Goal: Task Accomplishment & Management: Use online tool/utility

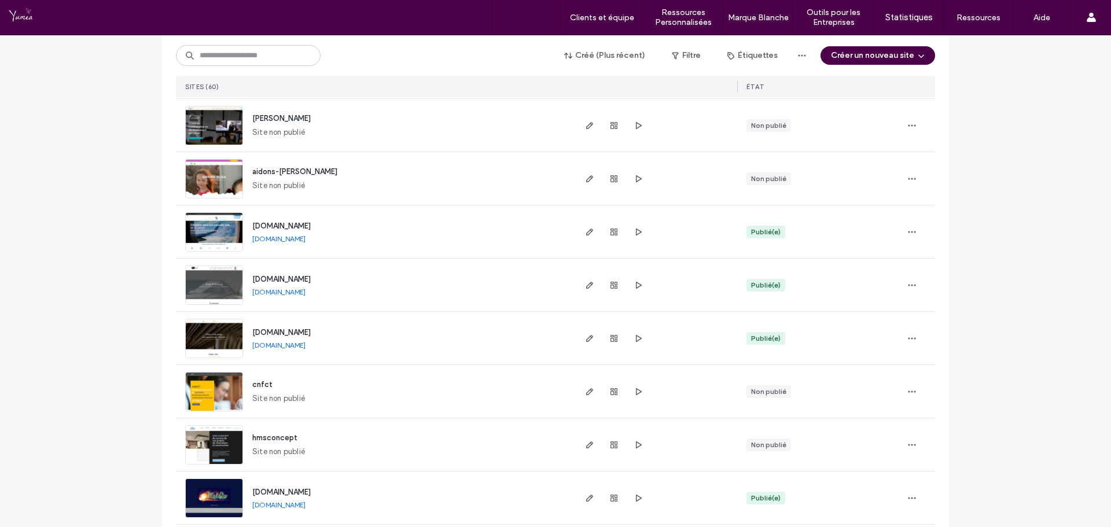
scroll to position [1852, 0]
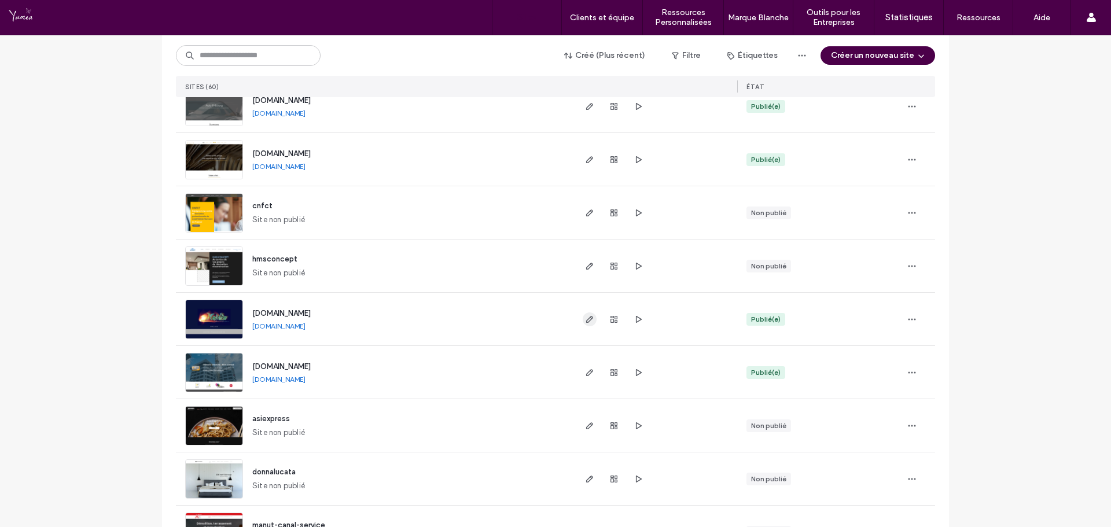
click at [587, 318] on use "button" at bounding box center [589, 319] width 7 height 7
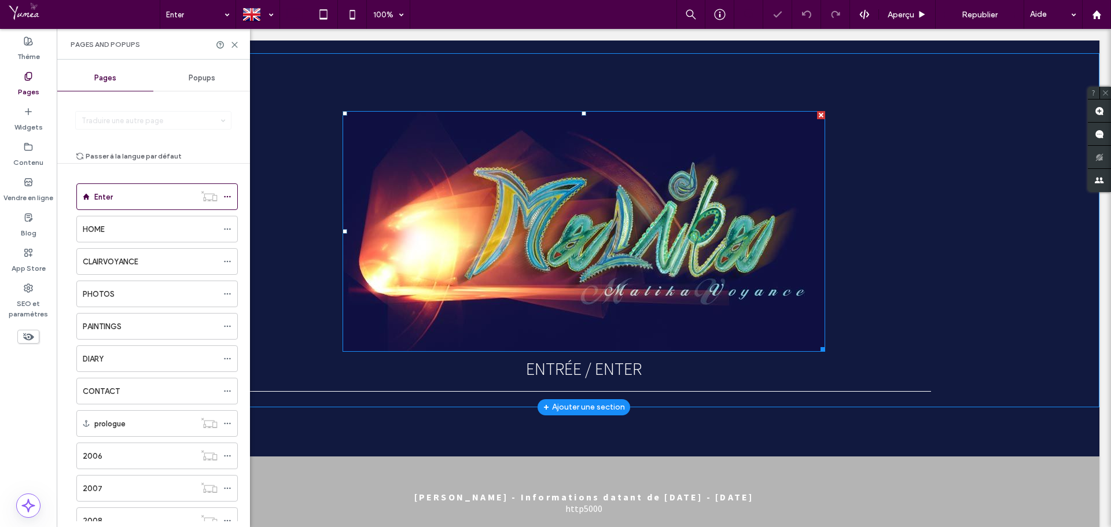
scroll to position [72, 0]
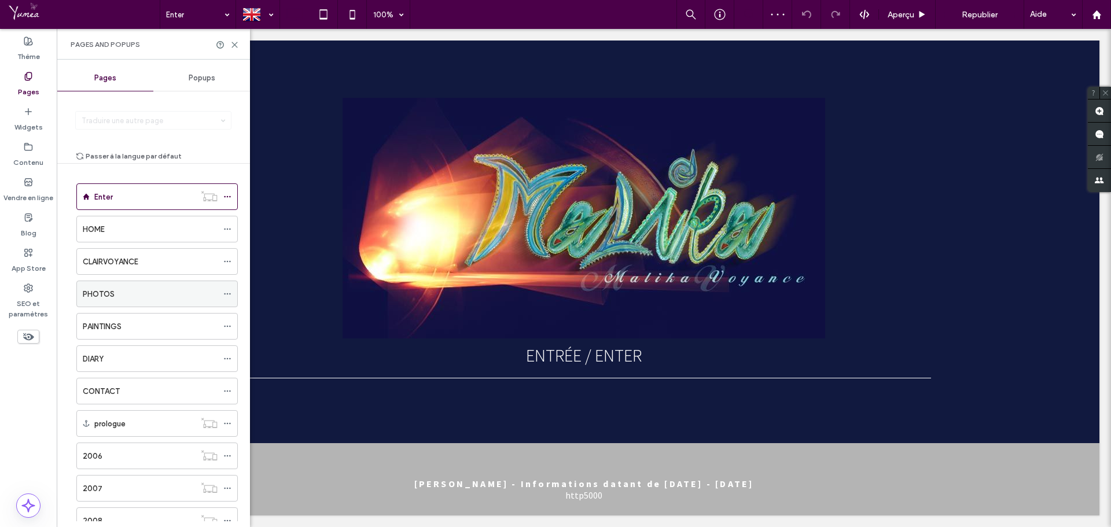
click at [142, 302] on div "PHOTOS" at bounding box center [150, 293] width 135 height 25
click at [145, 229] on div "HOME" at bounding box center [150, 229] width 135 height 12
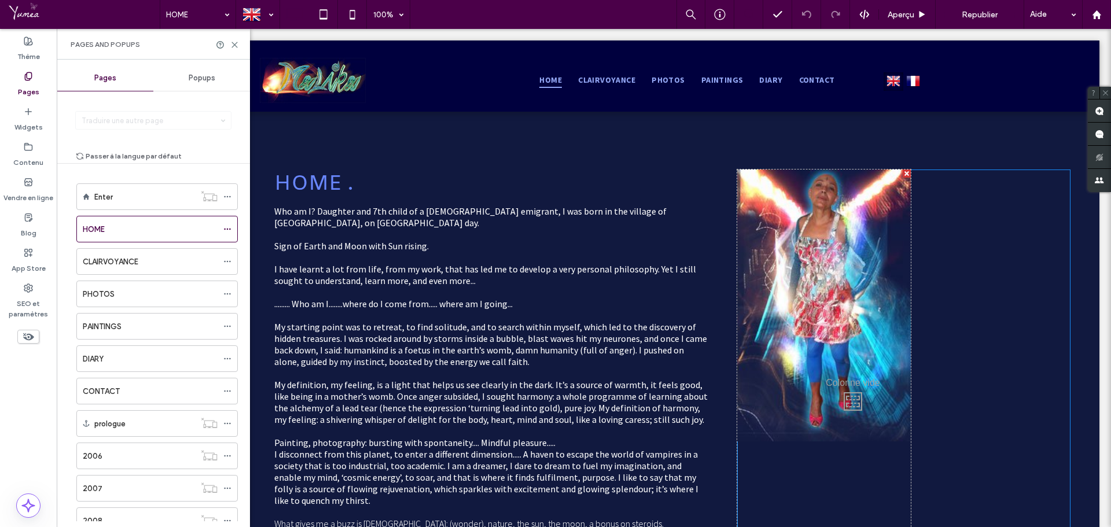
click at [832, 244] on div "Click To Paste" at bounding box center [824, 399] width 174 height 458
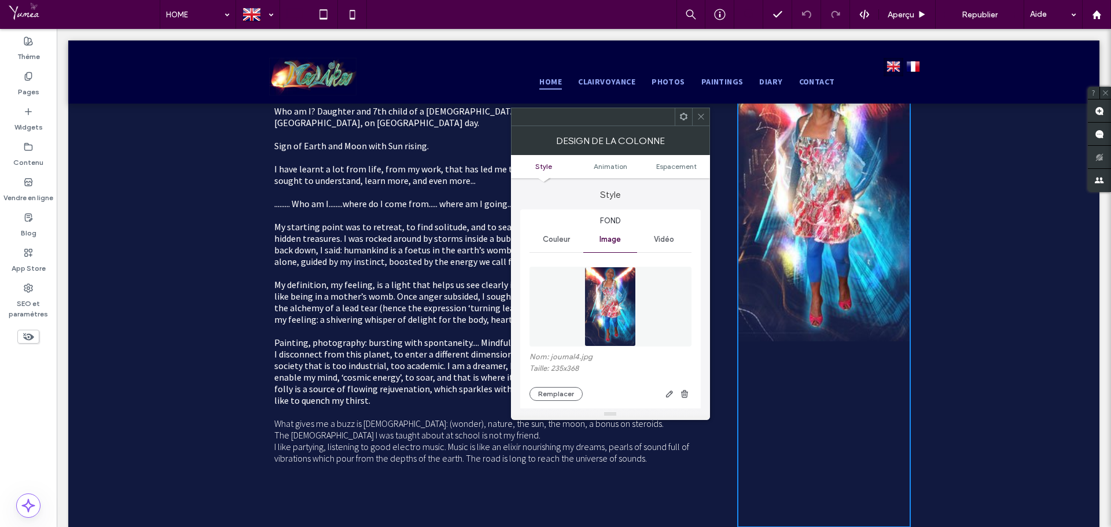
scroll to position [116, 0]
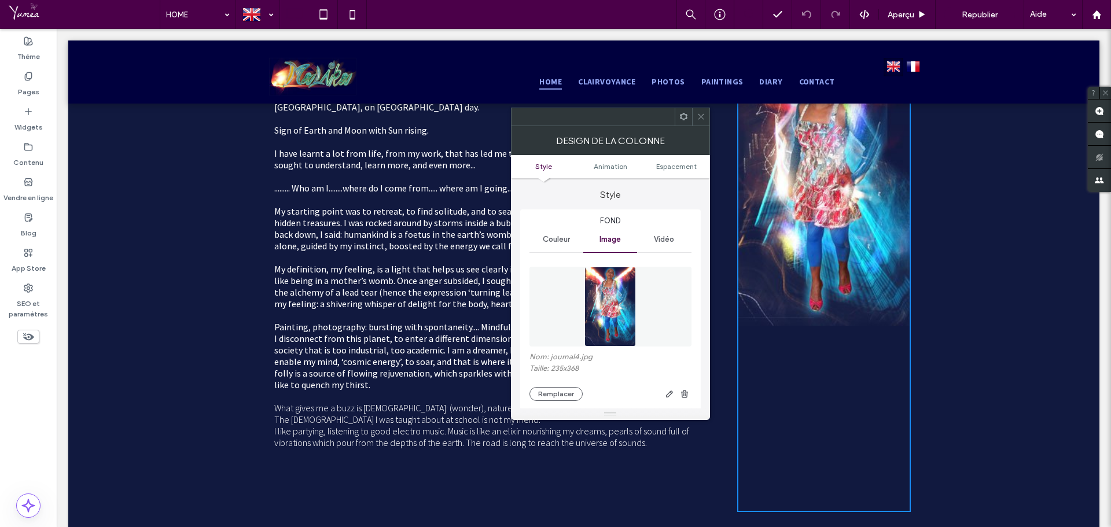
click at [994, 263] on div "HOME . Who am I? Daughter and 7th child of a Berber emigrant, I was born in the…" at bounding box center [569, 295] width 1002 height 483
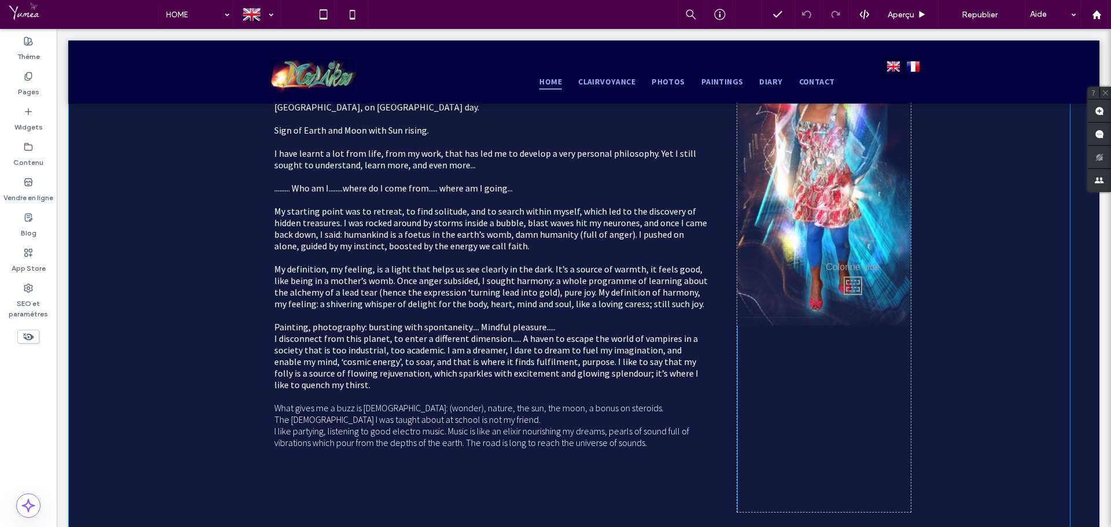
click at [945, 277] on div "HOME . Who am I? Daughter and 7th child of a Berber emigrant, I was born in the…" at bounding box center [569, 295] width 1002 height 483
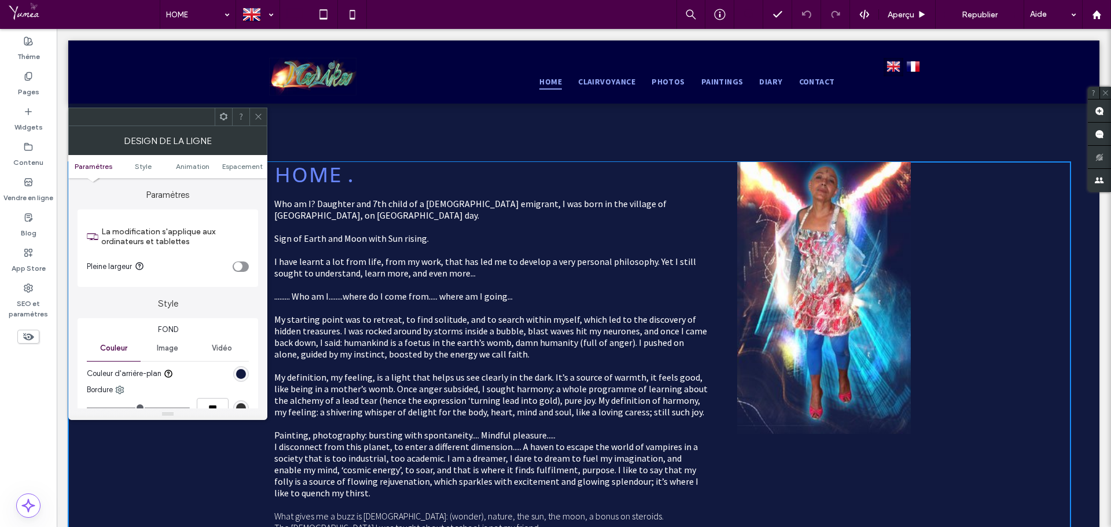
scroll to position [0, 0]
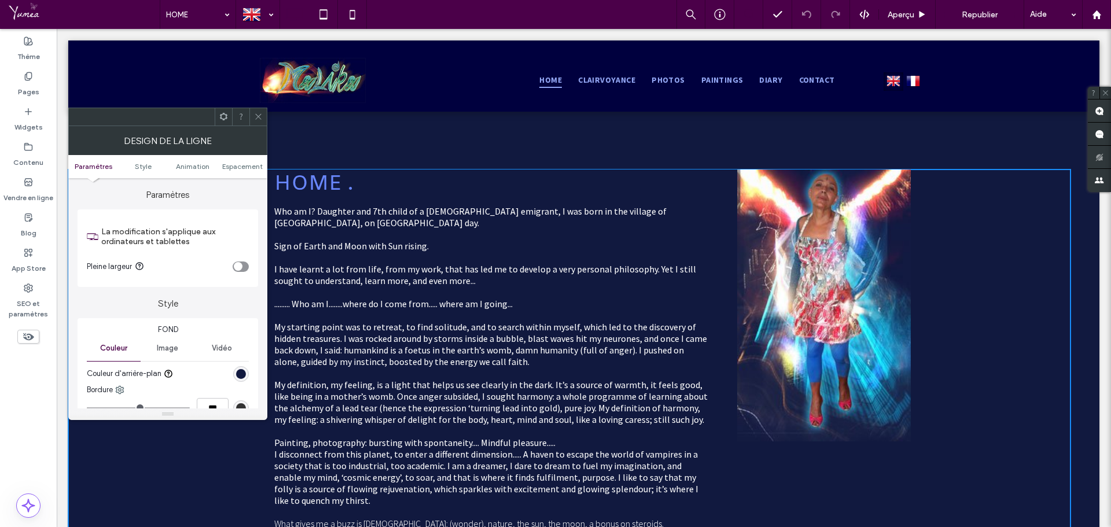
click at [878, 272] on div "Click To Paste" at bounding box center [824, 399] width 174 height 458
click at [742, 244] on div "Click To Paste" at bounding box center [824, 399] width 174 height 458
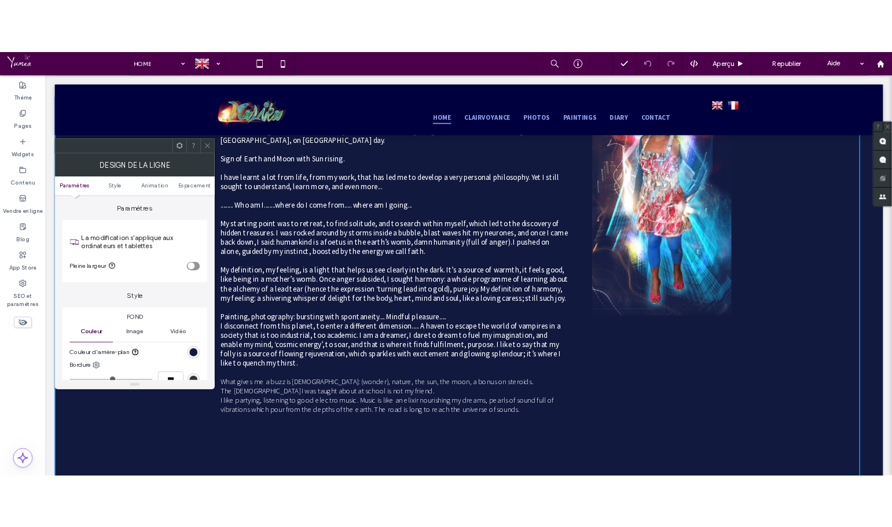
scroll to position [116, 0]
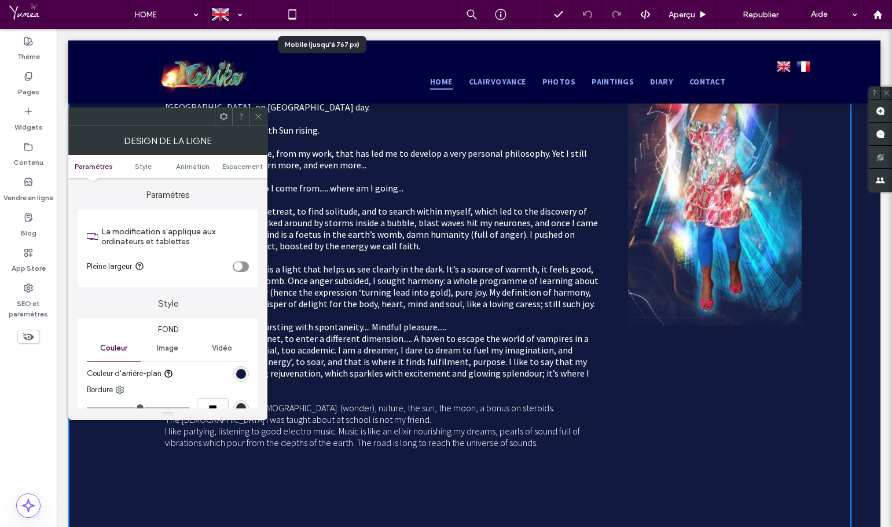
click at [327, 13] on icon at bounding box center [321, 14] width 23 height 23
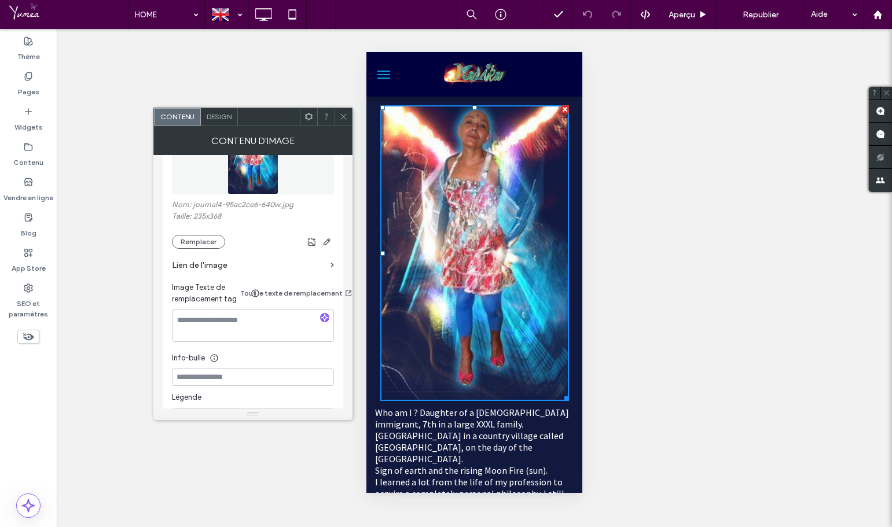
scroll to position [175, 0]
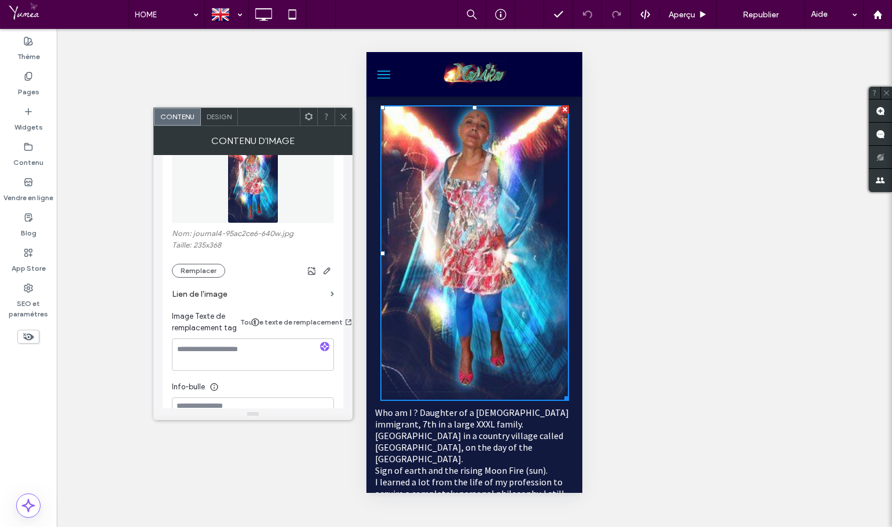
click at [216, 116] on span "Design" at bounding box center [219, 116] width 25 height 9
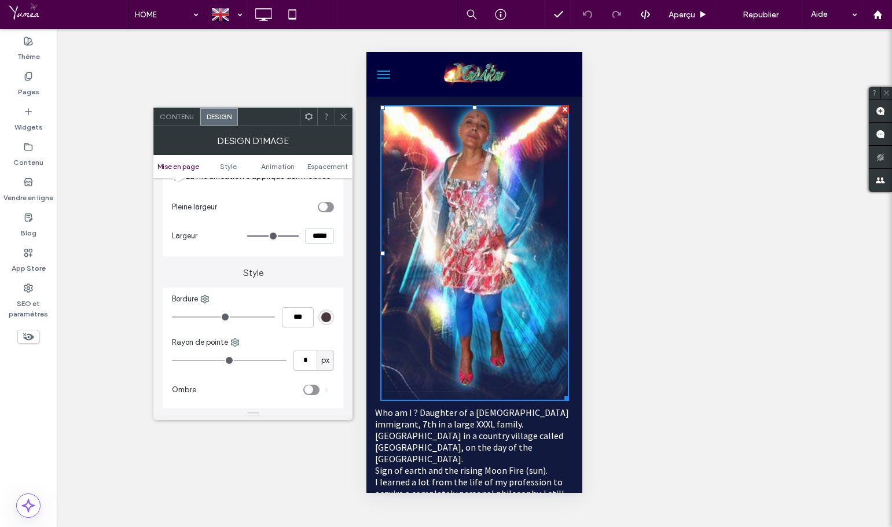
scroll to position [174, 0]
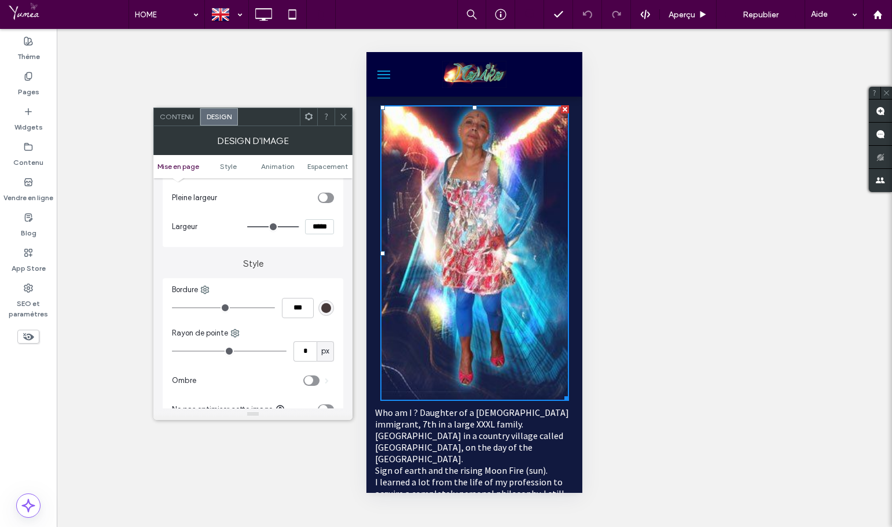
click at [322, 200] on div "toggle" at bounding box center [323, 197] width 9 height 9
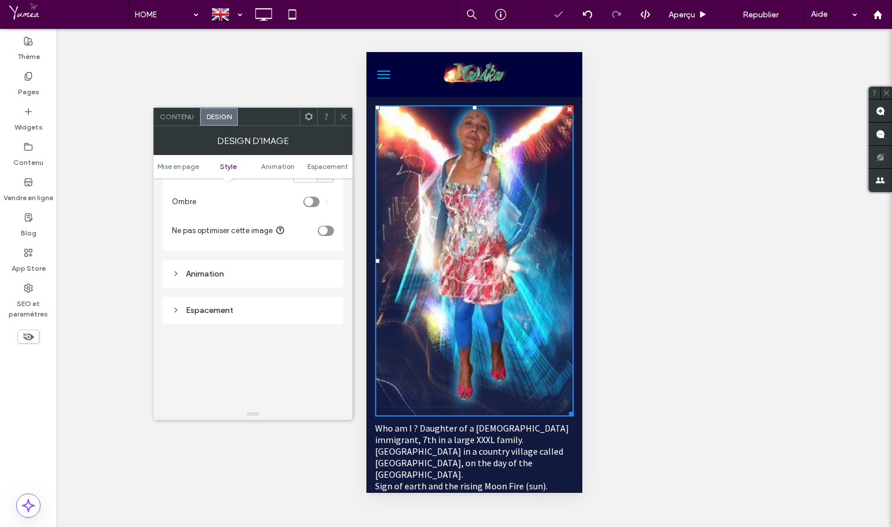
scroll to position [347, 0]
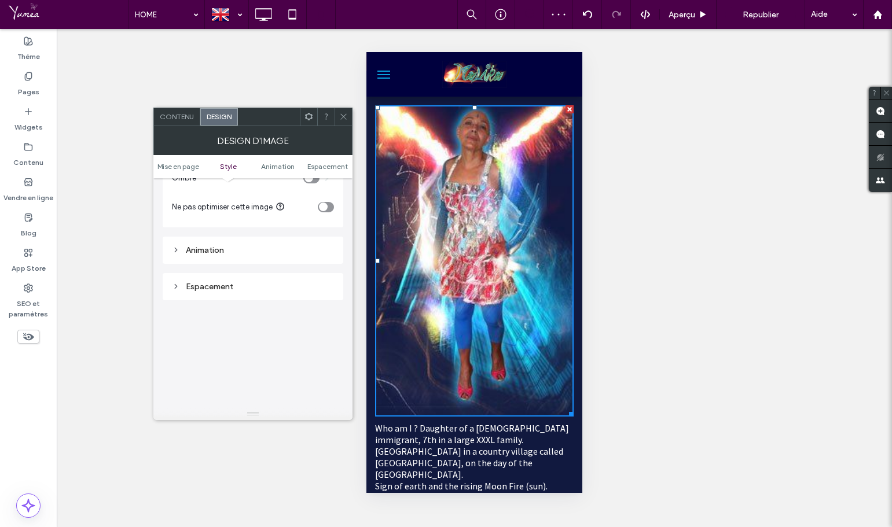
click at [167, 279] on div "Espacement" at bounding box center [253, 286] width 181 height 27
click at [176, 285] on icon at bounding box center [176, 286] width 8 height 8
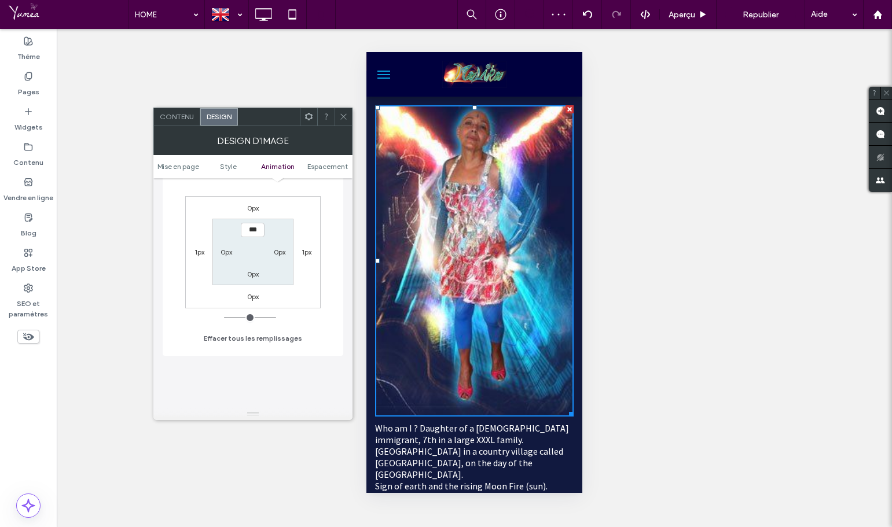
scroll to position [521, 0]
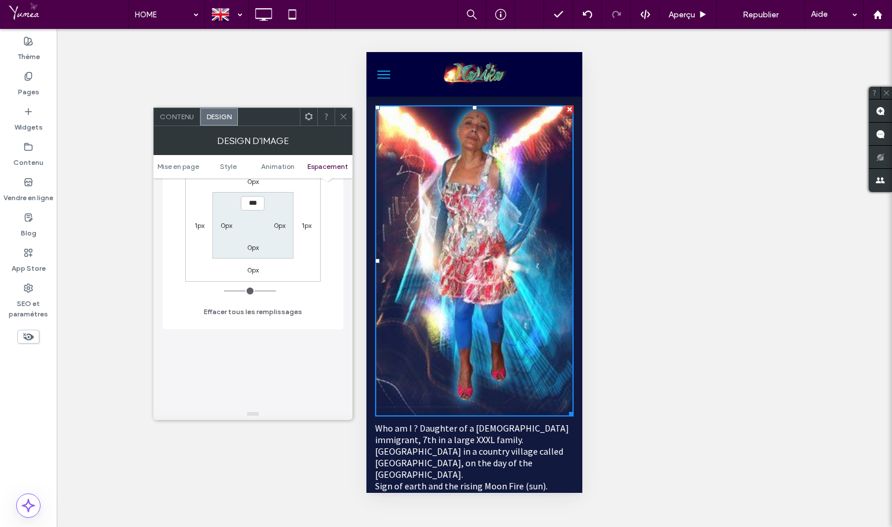
click at [257, 181] on label "0px" at bounding box center [253, 181] width 12 height 9
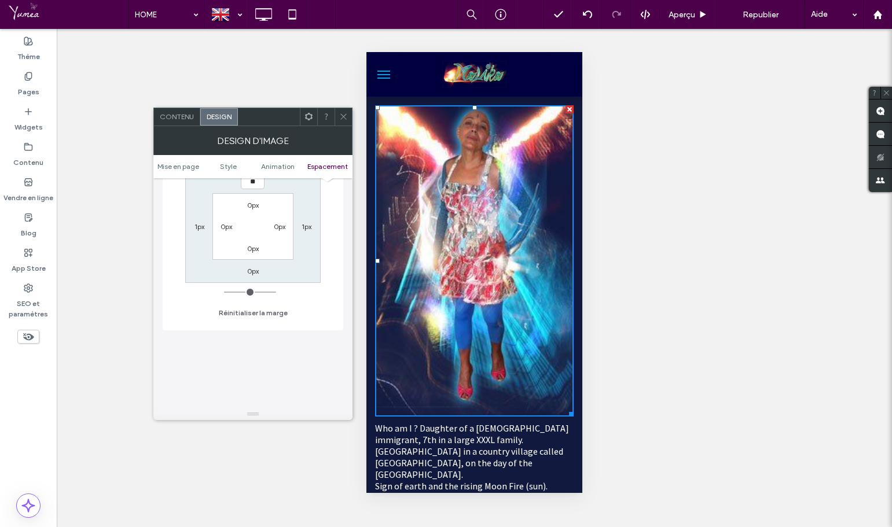
type input "**"
type input "****"
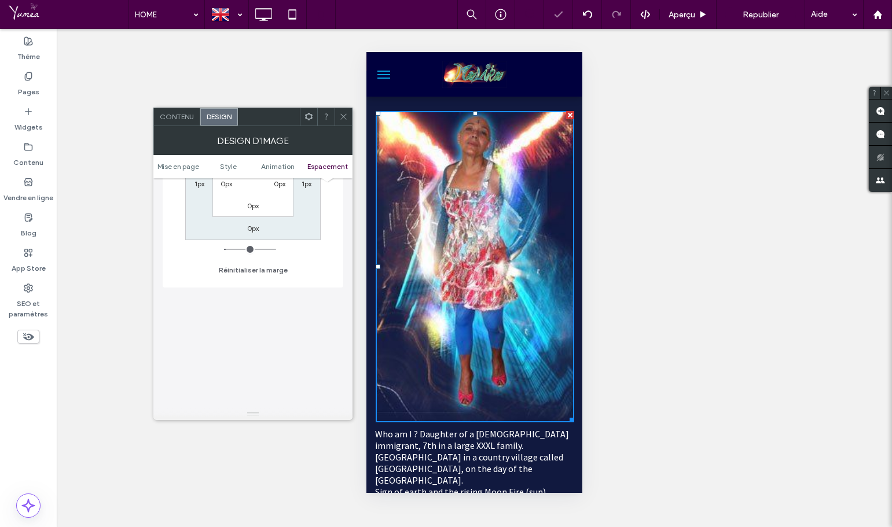
scroll to position [635, 0]
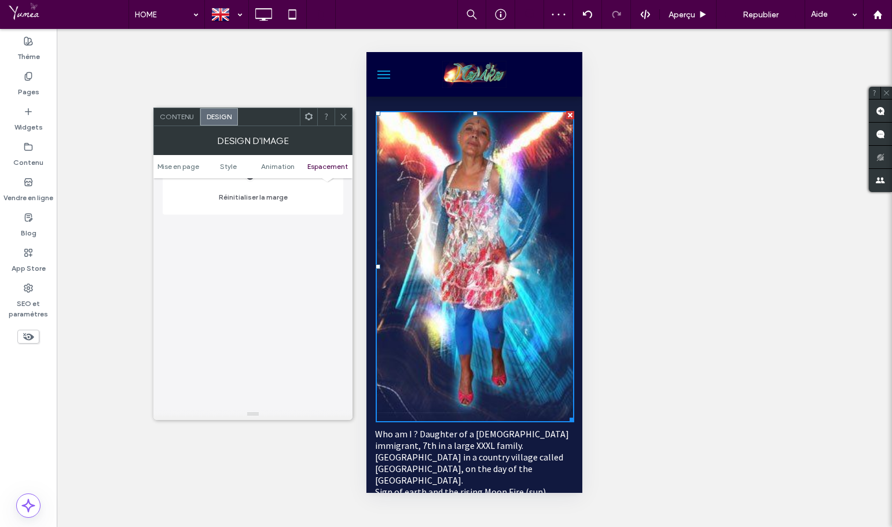
click at [658, 111] on div "Afficher ? Oui Afficher ? Oui Afficher ? Oui Afficher ? Oui Afficher ? Oui Affi…" at bounding box center [474, 278] width 835 height 498
click at [726, 10] on div "Republier" at bounding box center [760, 14] width 71 height 15
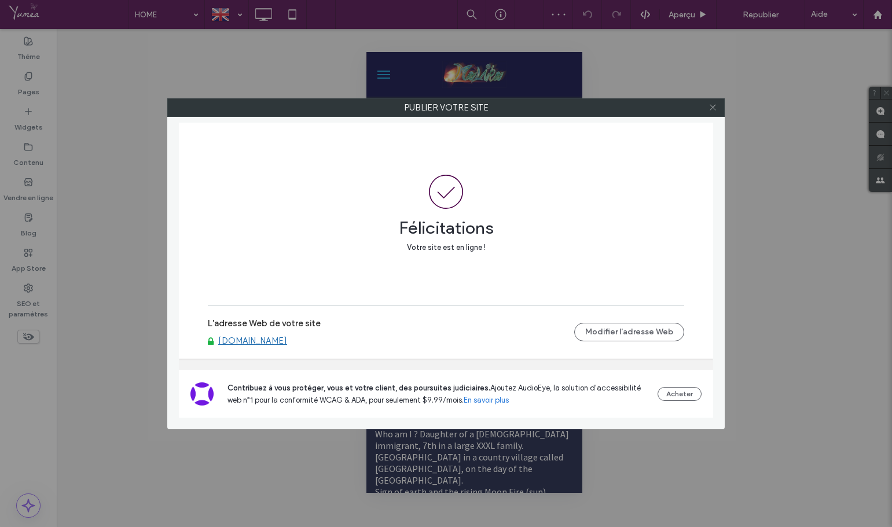
click at [709, 108] on icon at bounding box center [712, 107] width 9 height 9
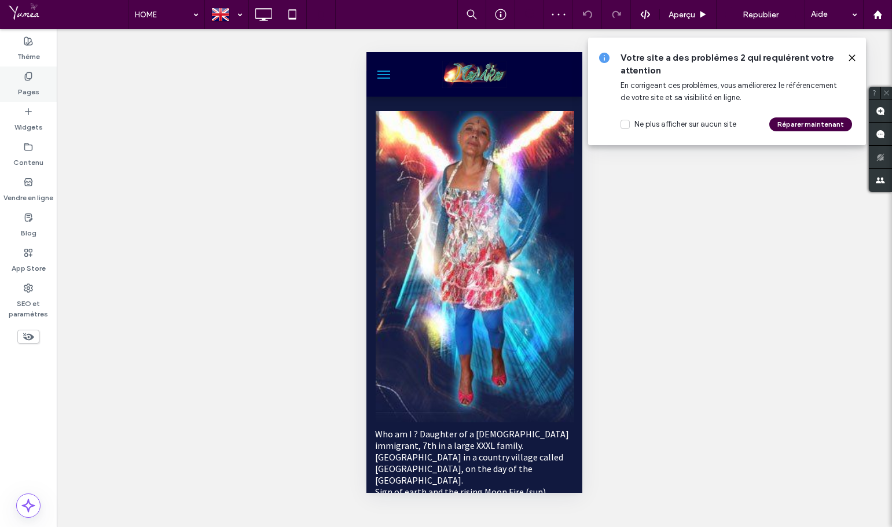
click at [30, 80] on icon at bounding box center [28, 76] width 9 height 9
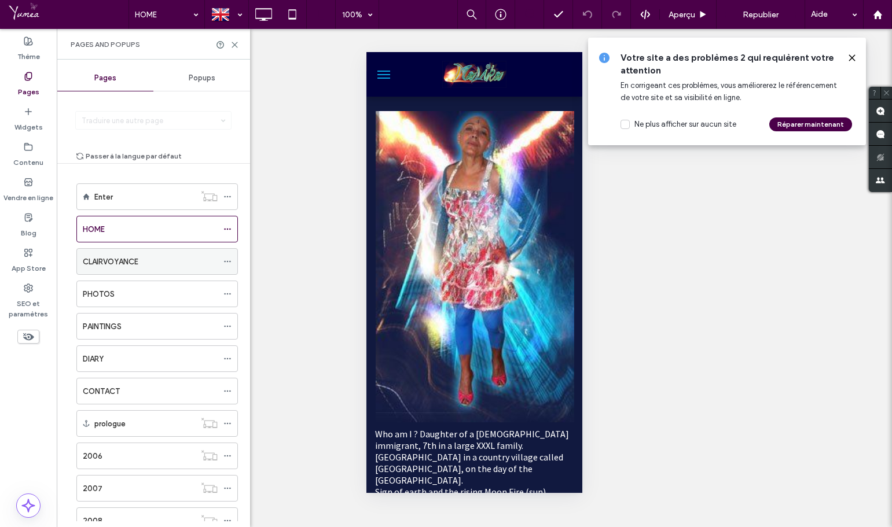
click at [144, 267] on div "CLAIRVOYANCE" at bounding box center [150, 262] width 135 height 12
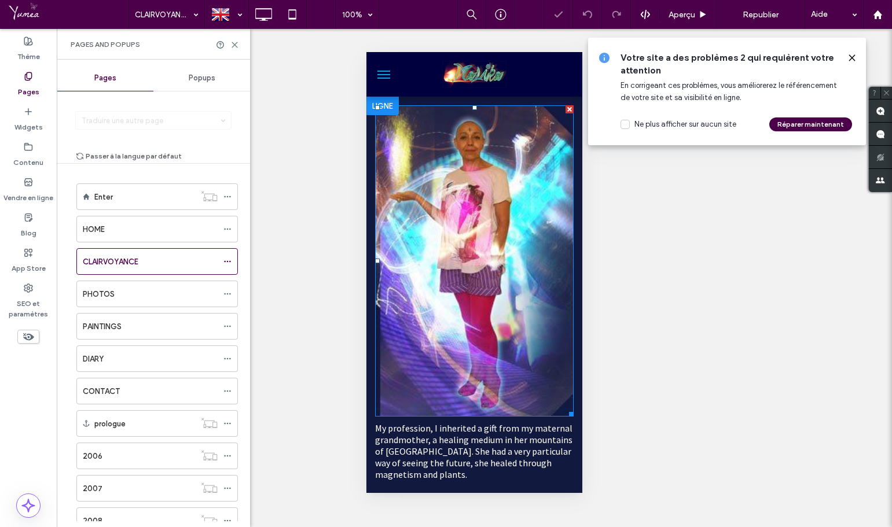
click at [479, 255] on img at bounding box center [474, 260] width 198 height 311
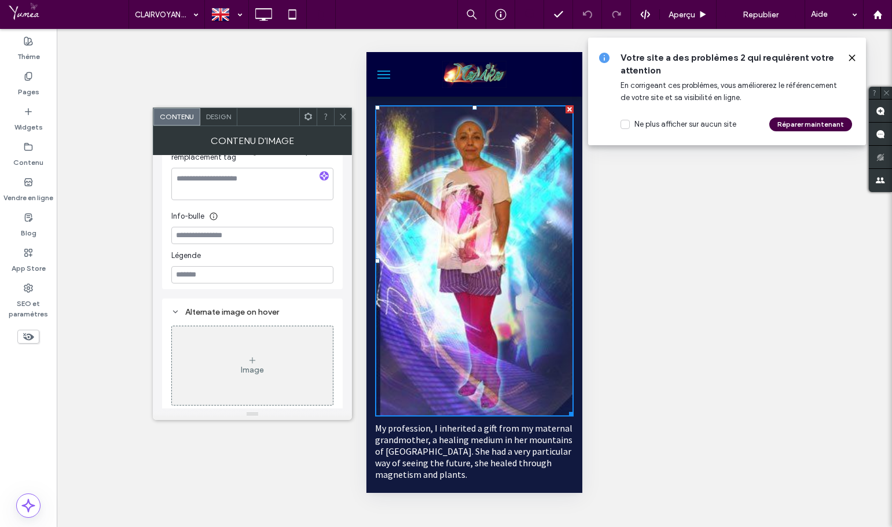
scroll to position [349, 0]
click at [212, 119] on span "Design" at bounding box center [218, 116] width 25 height 9
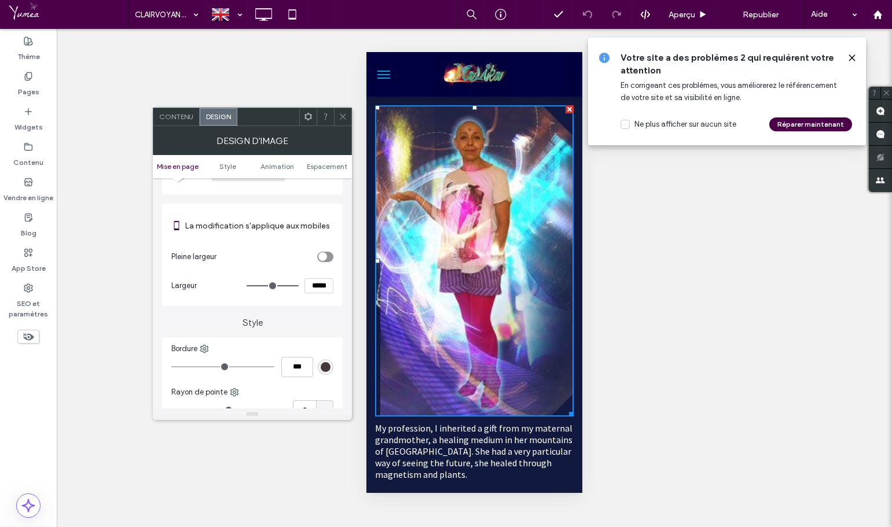
scroll to position [116, 0]
click at [322, 263] on section "Pleine largeur" at bounding box center [252, 255] width 162 height 29
click at [322, 256] on icon "toggle" at bounding box center [322, 255] width 5 height 3
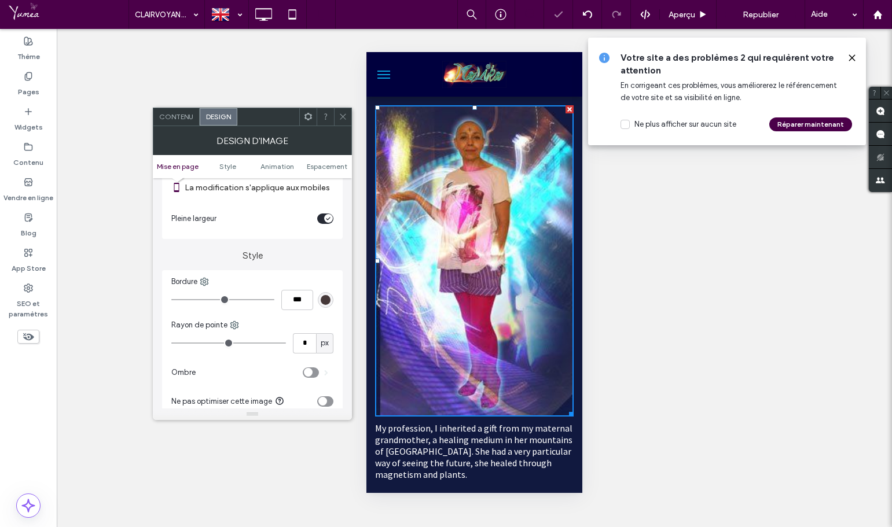
scroll to position [289, 0]
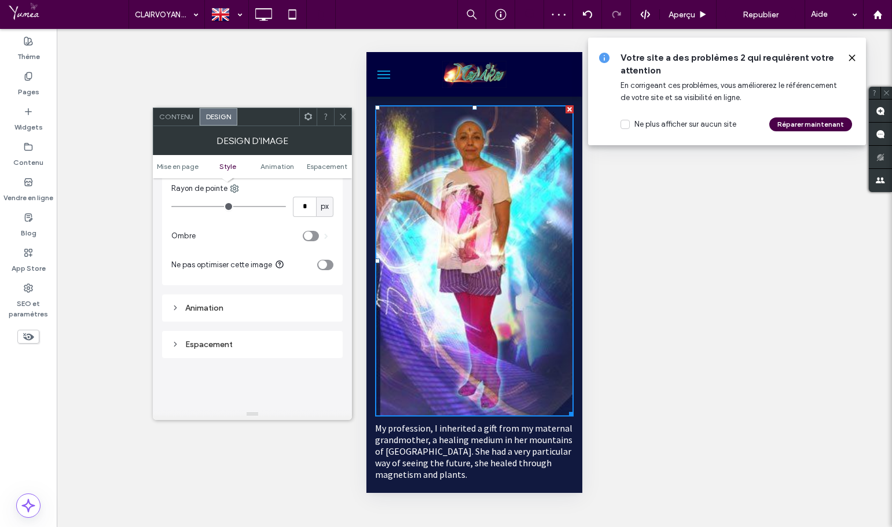
click at [255, 342] on div "Espacement" at bounding box center [252, 345] width 162 height 10
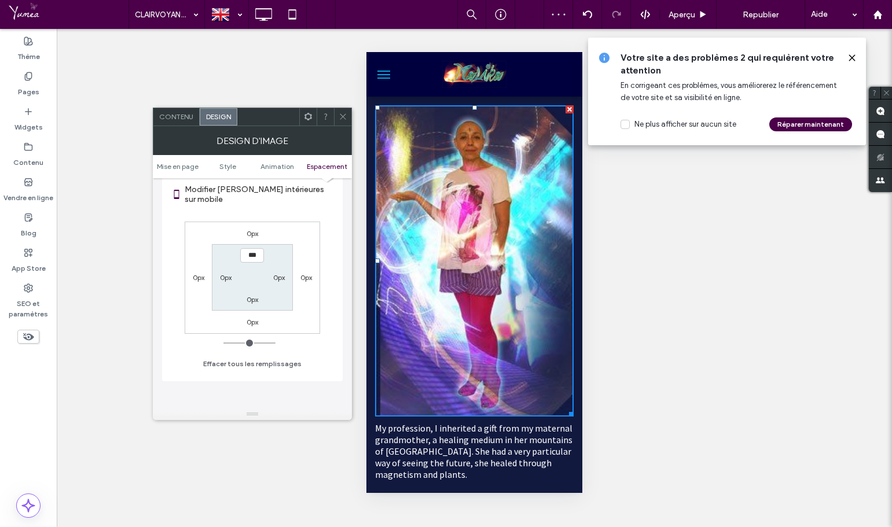
scroll to position [463, 0]
click at [252, 239] on label "0px" at bounding box center [253, 239] width 12 height 9
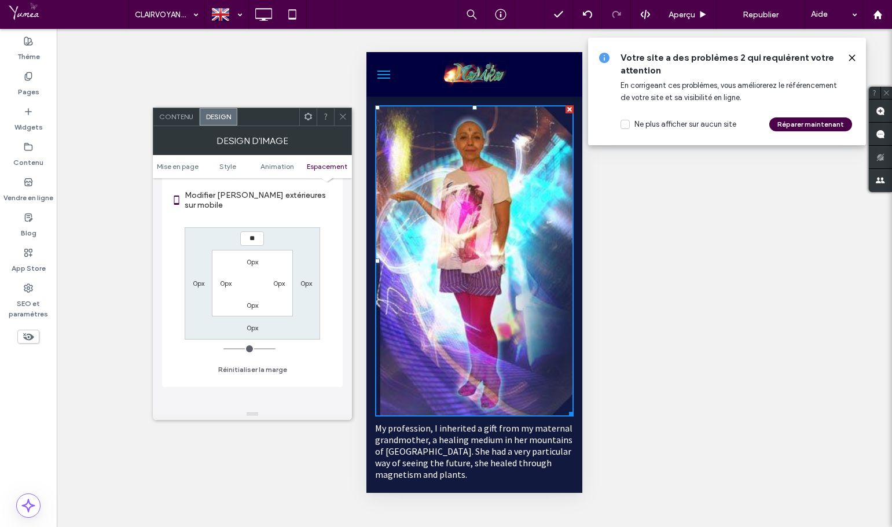
type input "**"
type input "****"
click at [305, 394] on div "Mise en page La modification s'applique aux mobiles Pleine largeur Style Bordur…" at bounding box center [252, 148] width 181 height 866
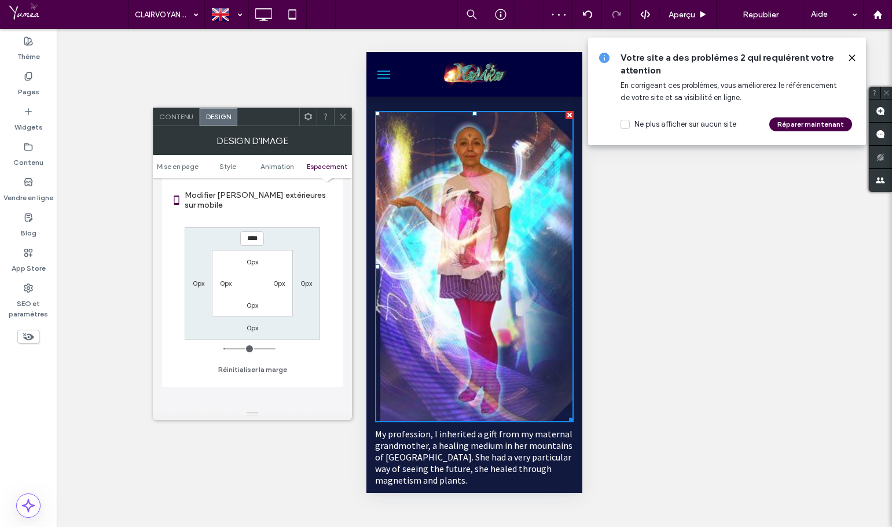
click at [855, 52] on div "Votre site a des problèmes 2 qui requièrent votre attention En corrigeant ces p…" at bounding box center [727, 92] width 278 height 108
click at [773, 15] on span "Republier" at bounding box center [760, 15] width 36 height 10
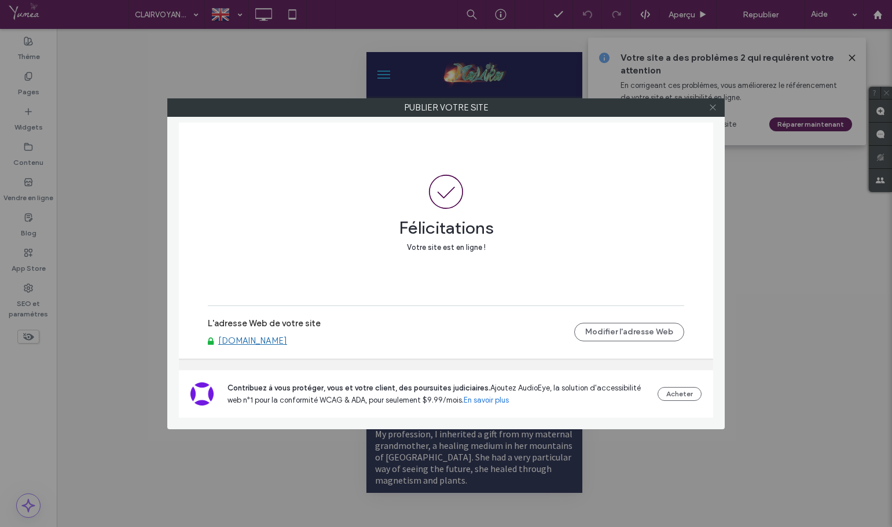
click at [712, 105] on icon at bounding box center [712, 107] width 9 height 9
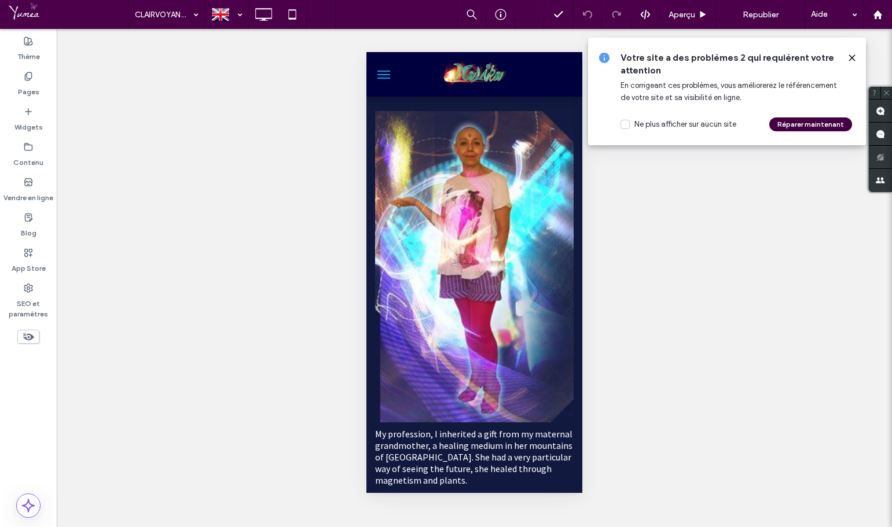
click at [799, 123] on button "Réparer maintenant" at bounding box center [810, 124] width 83 height 14
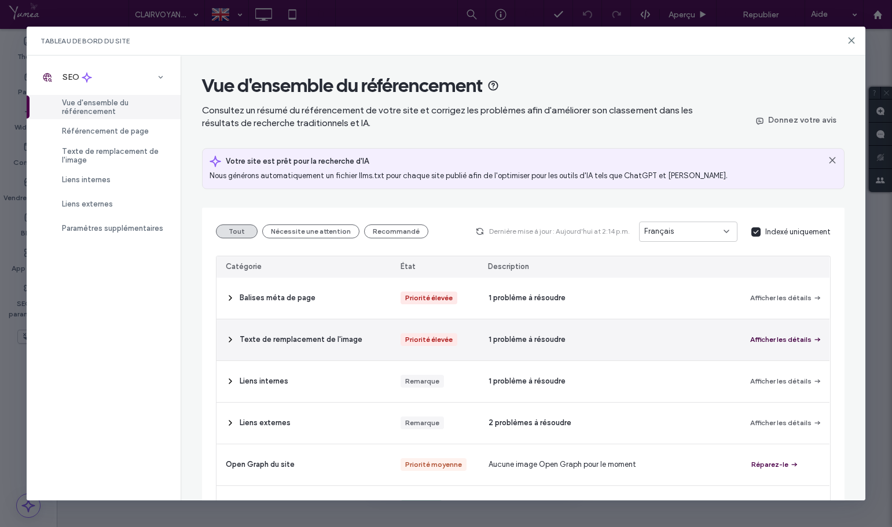
click at [788, 341] on button "Afficher les détails" at bounding box center [785, 340] width 69 height 14
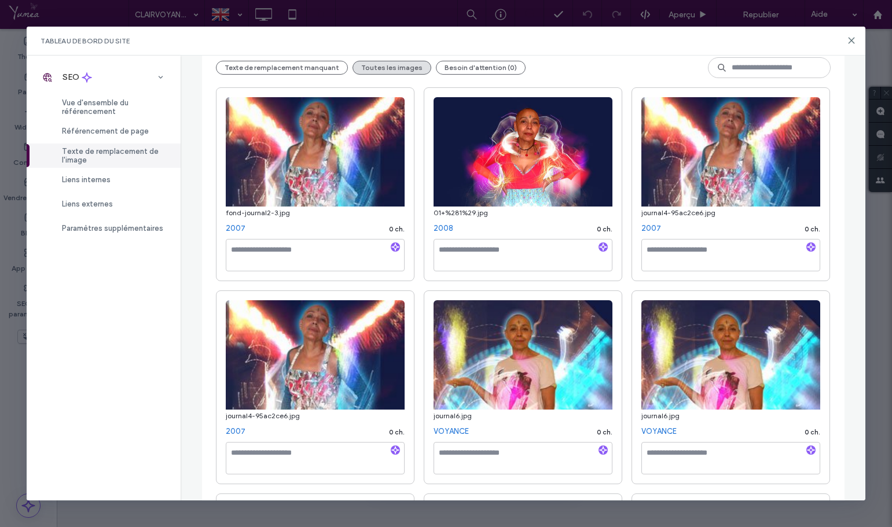
scroll to position [174, 0]
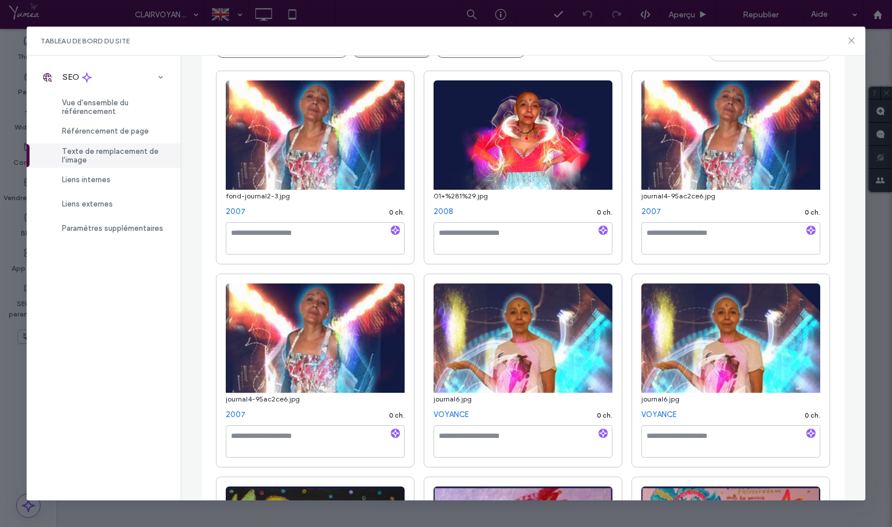
click at [854, 42] on icon at bounding box center [851, 40] width 9 height 9
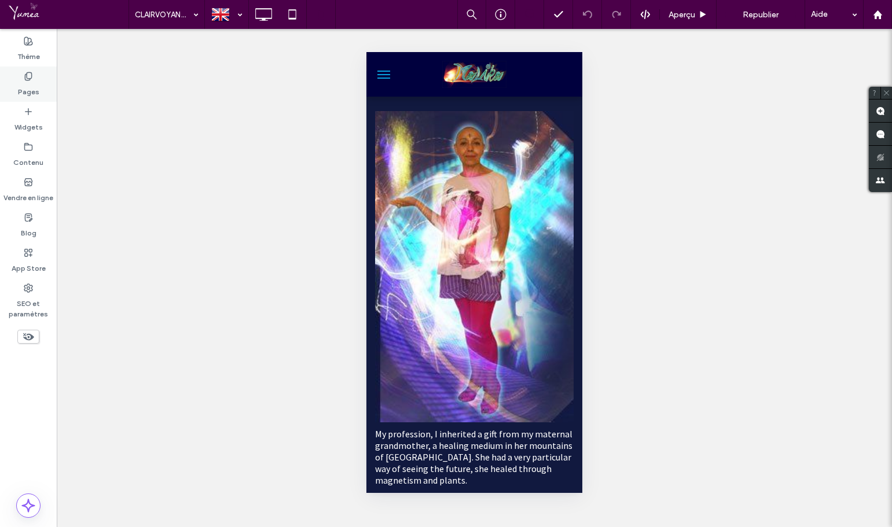
click at [34, 90] on label "Pages" at bounding box center [28, 89] width 21 height 16
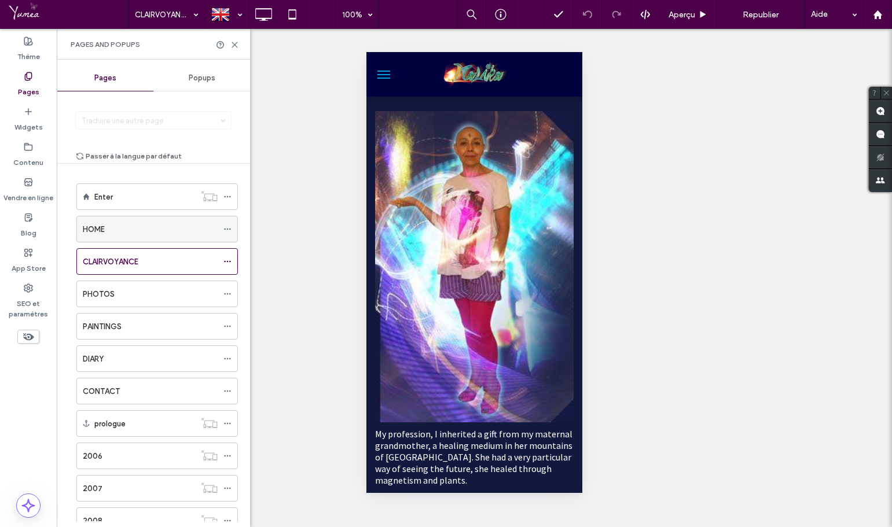
click at [175, 222] on div "HOME" at bounding box center [150, 228] width 135 height 25
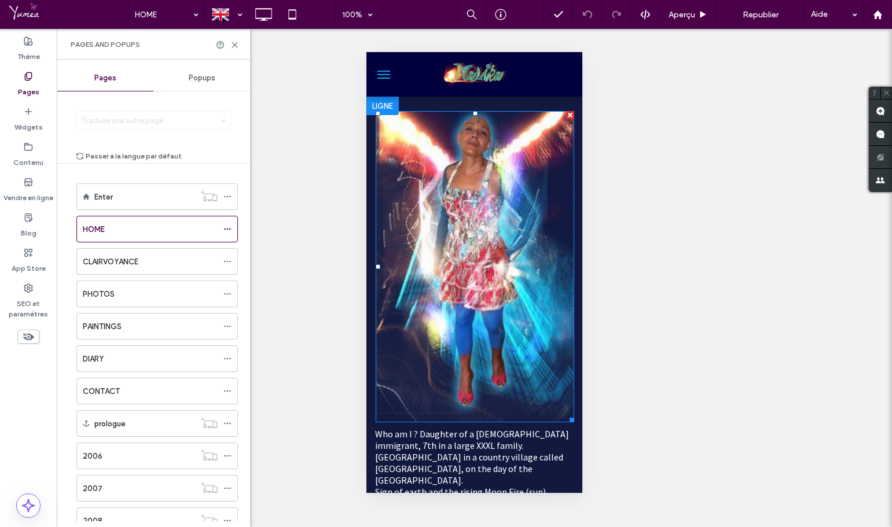
click at [460, 152] on img at bounding box center [475, 266] width 198 height 311
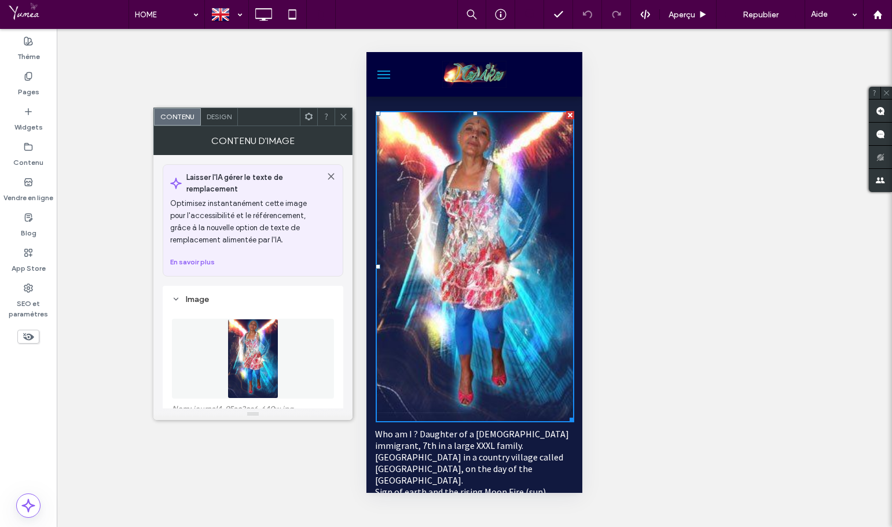
click at [63, 137] on div "Afficher ? Oui Afficher ? Oui Afficher ? Oui Afficher ? Oui Afficher ? Oui Affi…" at bounding box center [474, 278] width 835 height 498
click at [14, 140] on div "Contenu" at bounding box center [28, 154] width 57 height 35
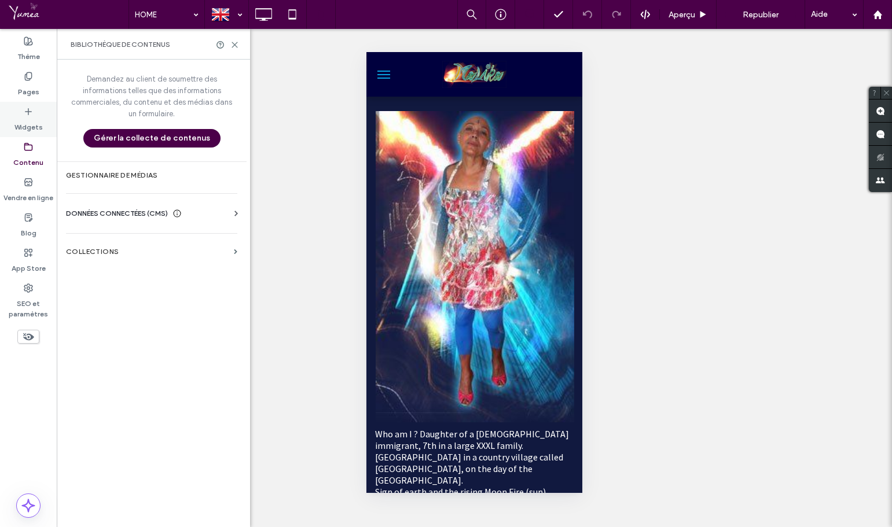
click at [27, 112] on icon at bounding box center [28, 111] width 9 height 9
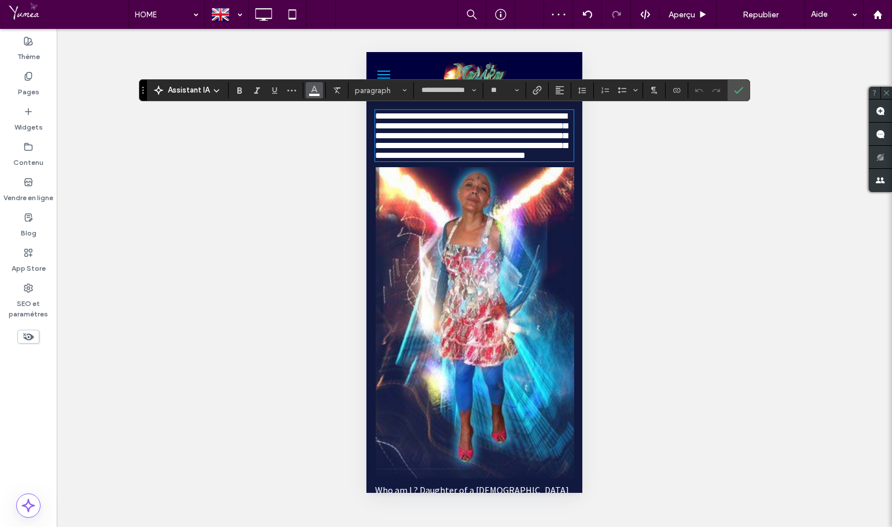
click at [319, 93] on button "Couleur" at bounding box center [314, 90] width 17 height 16
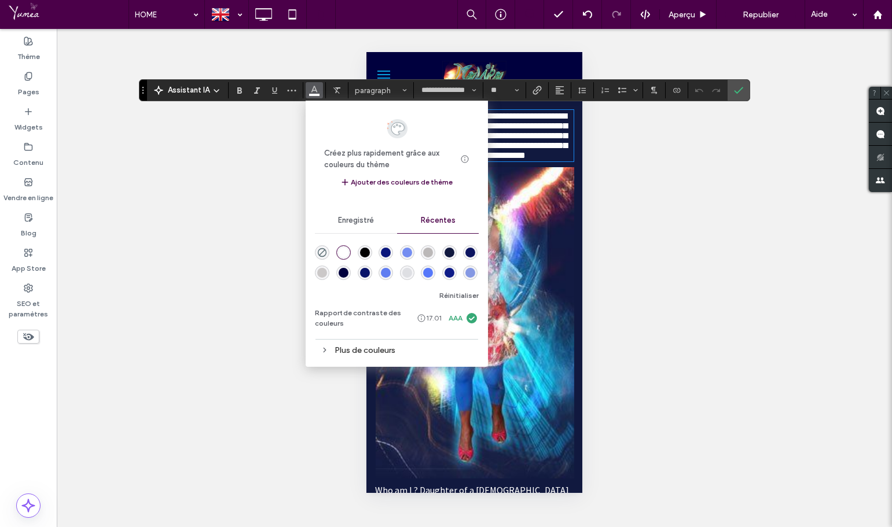
click at [346, 273] on div "rgba(0, 0, 62, 1)" at bounding box center [344, 273] width 10 height 10
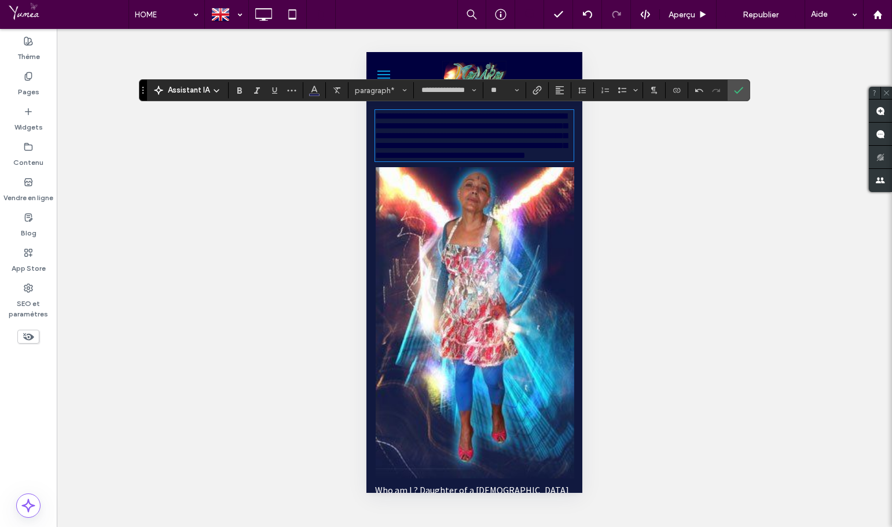
click at [630, 187] on div "Afficher ? Oui Afficher ? Oui Afficher ? Oui Afficher ? Oui Afficher ? Oui Affi…" at bounding box center [474, 278] width 835 height 498
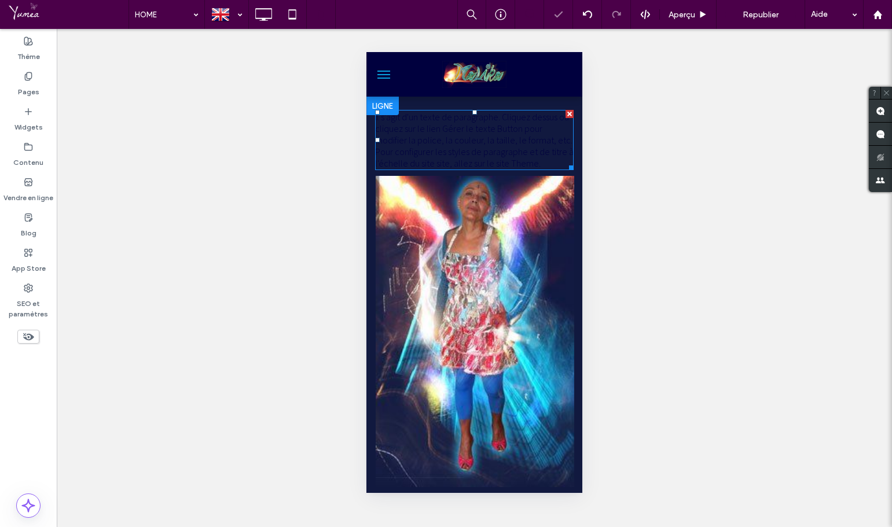
click at [489, 146] on span "Il s'agit d'un texte de paragraphe. Cliquez dessus ou cliquez sur le lien Gérer…" at bounding box center [474, 140] width 198 height 58
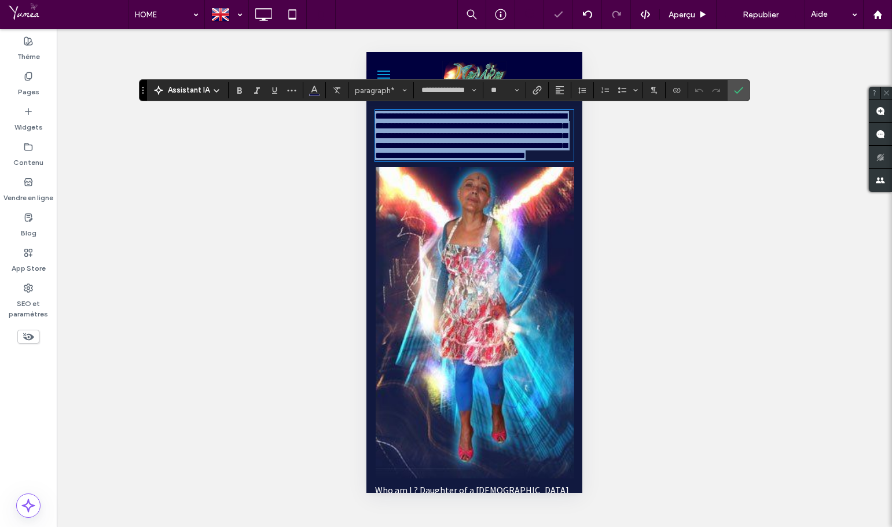
click at [489, 146] on span "**********" at bounding box center [471, 136] width 192 height 48
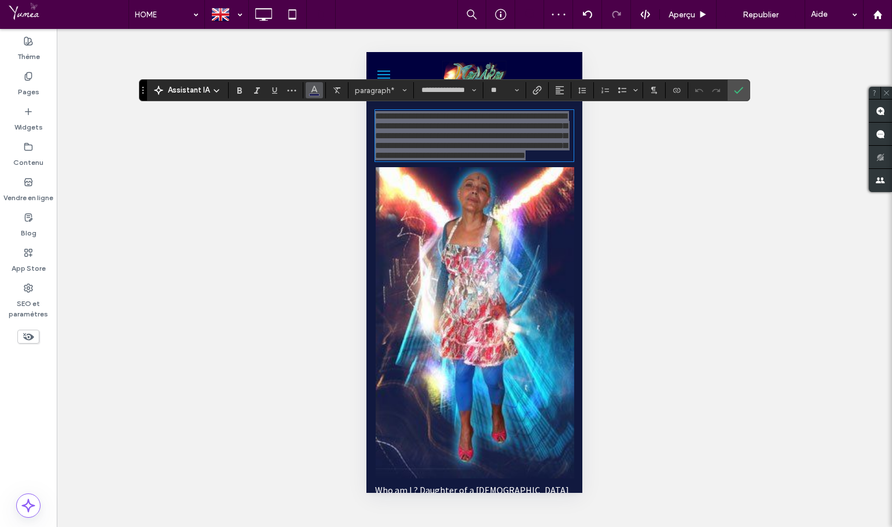
click at [307, 91] on button "Couleur" at bounding box center [314, 90] width 17 height 16
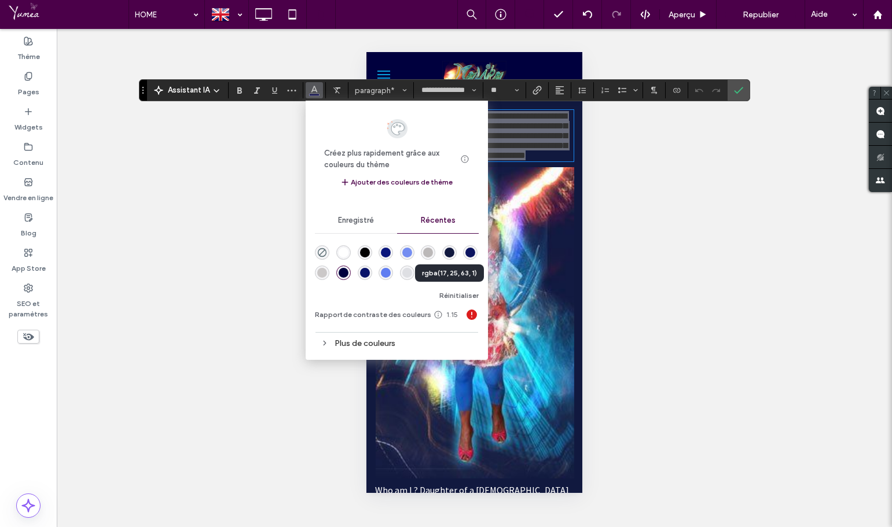
click at [448, 251] on div "rgba(17, 25, 63, 1)" at bounding box center [449, 253] width 10 height 10
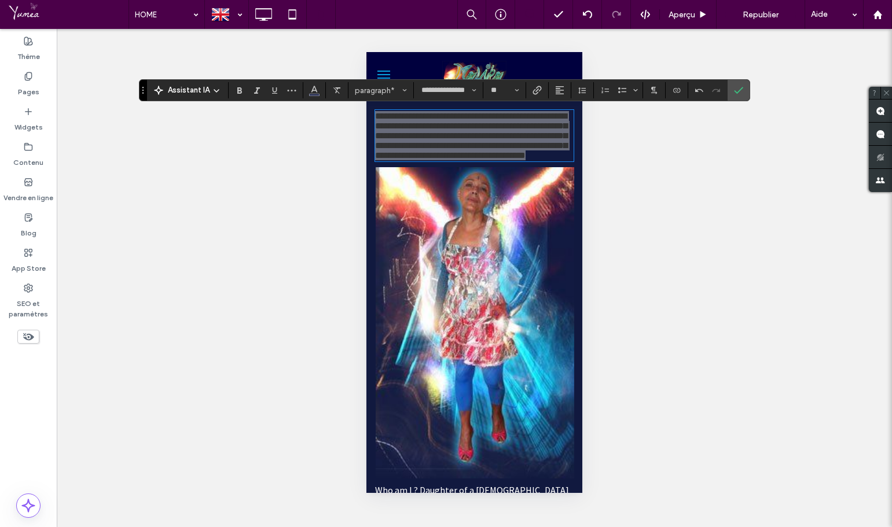
click at [630, 186] on div "Afficher ? Oui Afficher ? Oui Afficher ? Oui Afficher ? Oui Afficher ? Oui Affi…" at bounding box center [474, 278] width 835 height 498
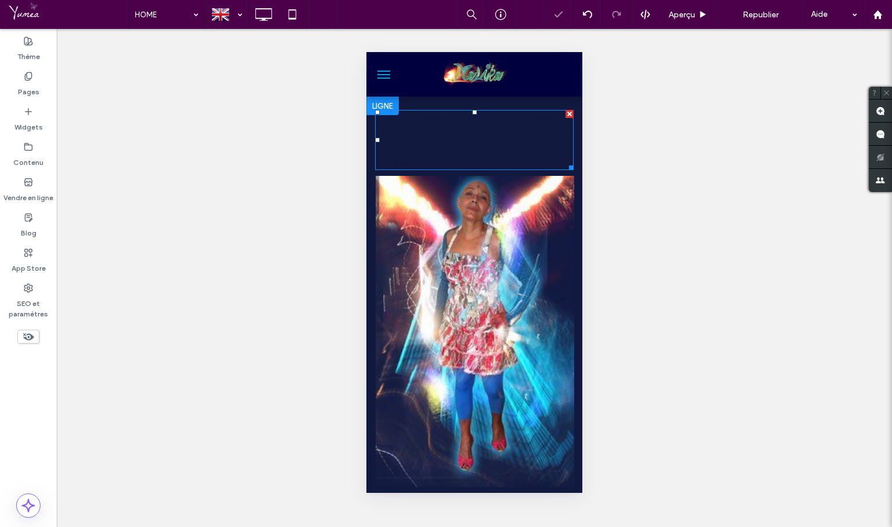
click at [503, 137] on span "Il s'agit d'un texte de paragraphe. Cliquez dessus ou cliquez sur le lien Gérer…" at bounding box center [474, 140] width 198 height 58
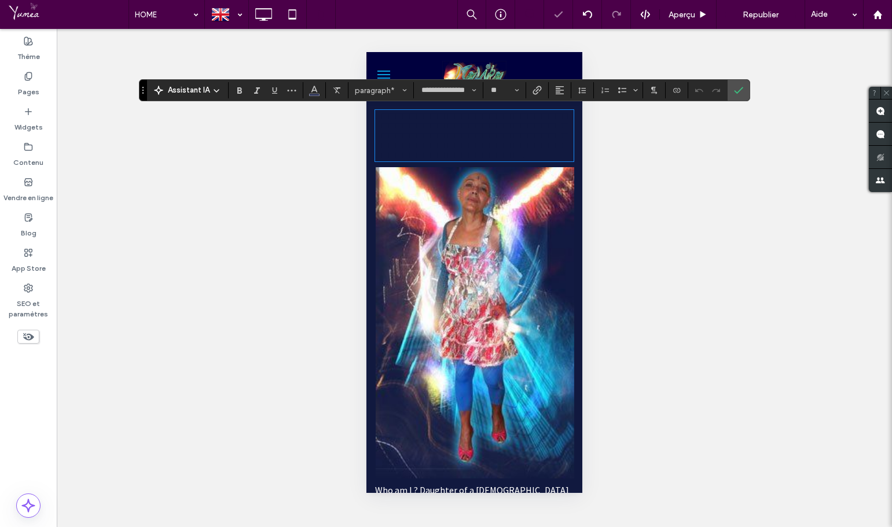
click at [503, 137] on span "**********" at bounding box center [471, 136] width 192 height 48
drag, startPoint x: 458, startPoint y: 141, endPoint x: 447, endPoint y: 139, distance: 10.6
click at [458, 141] on span "**********" at bounding box center [471, 136] width 192 height 48
click at [439, 138] on span "**********" at bounding box center [471, 136] width 192 height 48
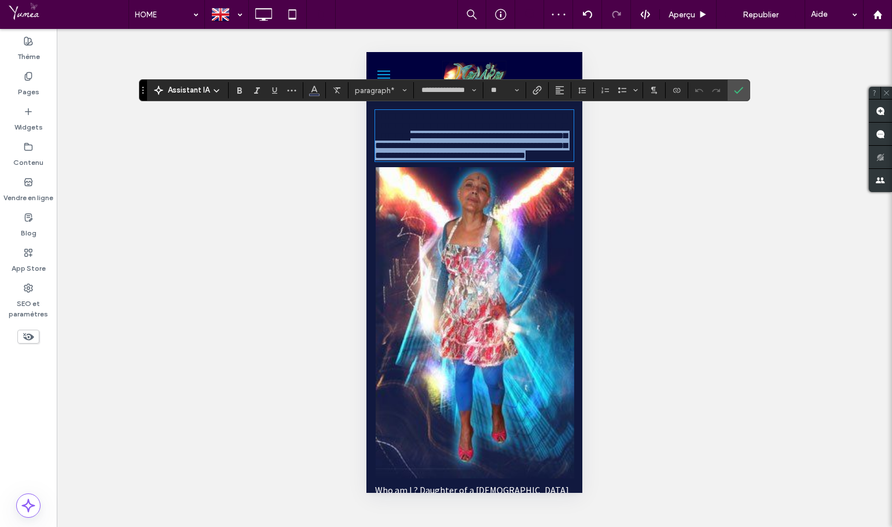
drag, startPoint x: 442, startPoint y: 138, endPoint x: 575, endPoint y: 171, distance: 136.4
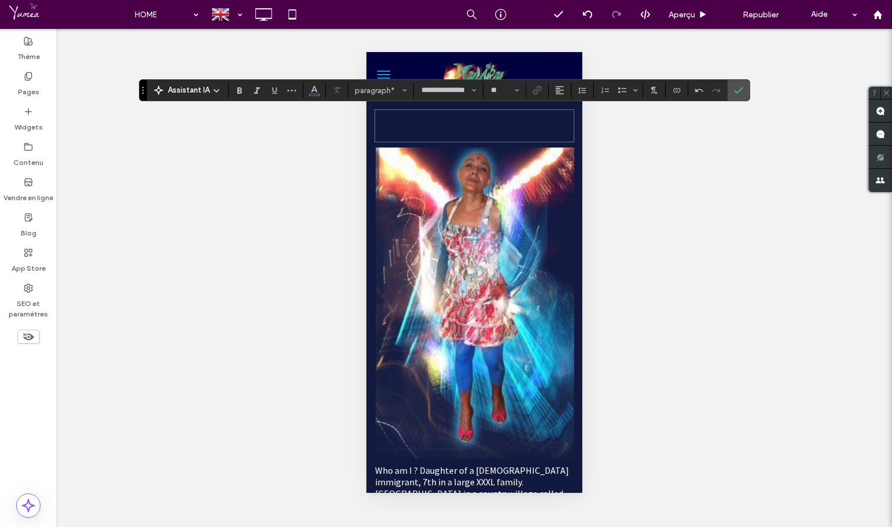
click at [653, 160] on div "Afficher ? Oui Afficher ? Oui Afficher ? Oui Afficher ? Oui Afficher ? Oui Affi…" at bounding box center [474, 278] width 835 height 498
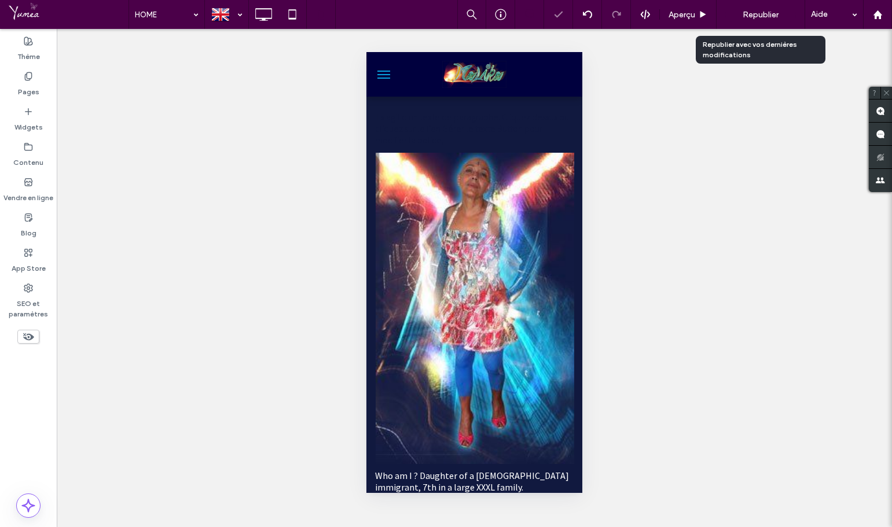
click at [767, 13] on span "Republier" at bounding box center [760, 15] width 36 height 10
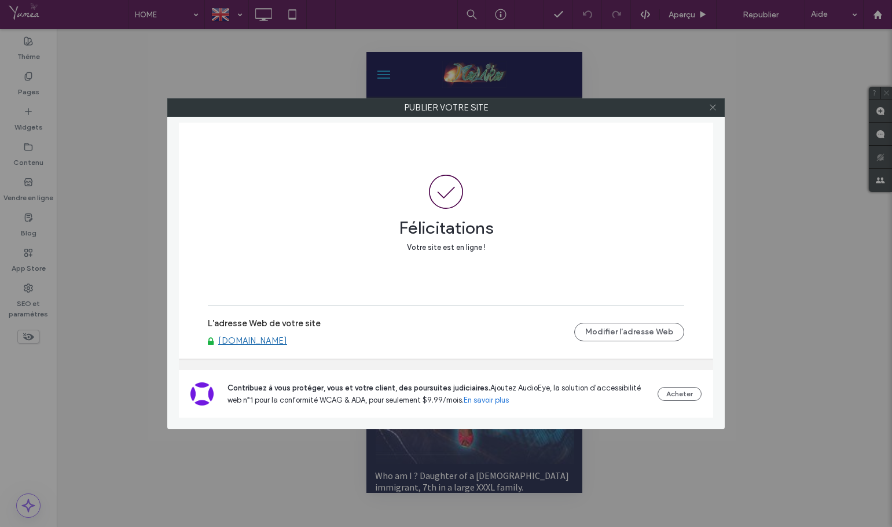
click at [712, 105] on icon at bounding box center [712, 107] width 9 height 9
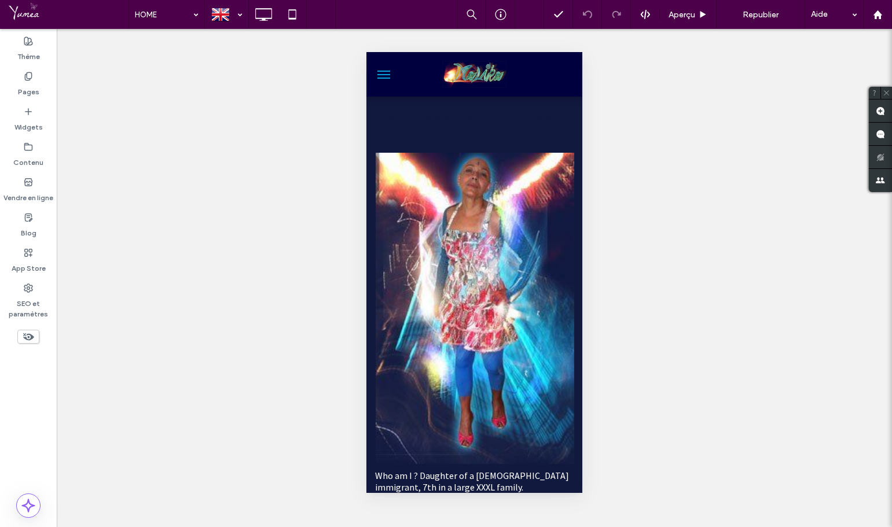
click at [604, 139] on div "Afficher ? Oui Afficher ? Oui Afficher ? Oui Afficher ? Oui Afficher ? Oui Affi…" at bounding box center [474, 278] width 835 height 498
click at [525, 132] on span "Il s'agit d'un texte de paragraphe. Cliquez dessus ou cliquez sur le lien Gérer…" at bounding box center [472, 128] width 194 height 35
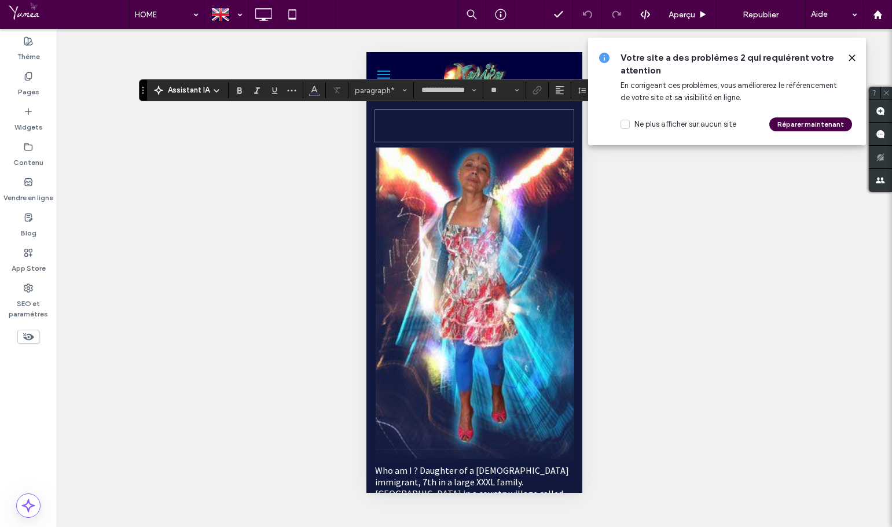
click at [627, 222] on div "Afficher ? Oui Afficher ? Oui Afficher ? Oui Afficher ? Oui Afficher ? Oui Affi…" at bounding box center [474, 278] width 835 height 498
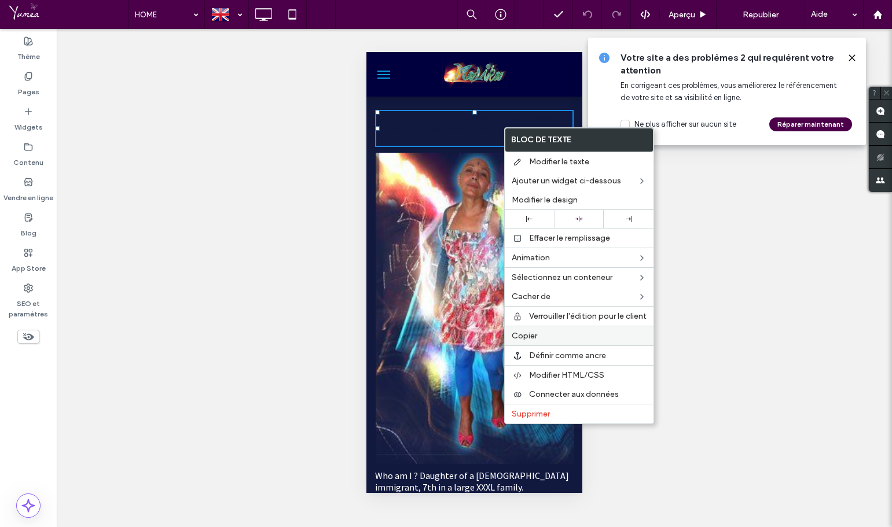
click at [525, 334] on span "Copier" at bounding box center [524, 336] width 25 height 10
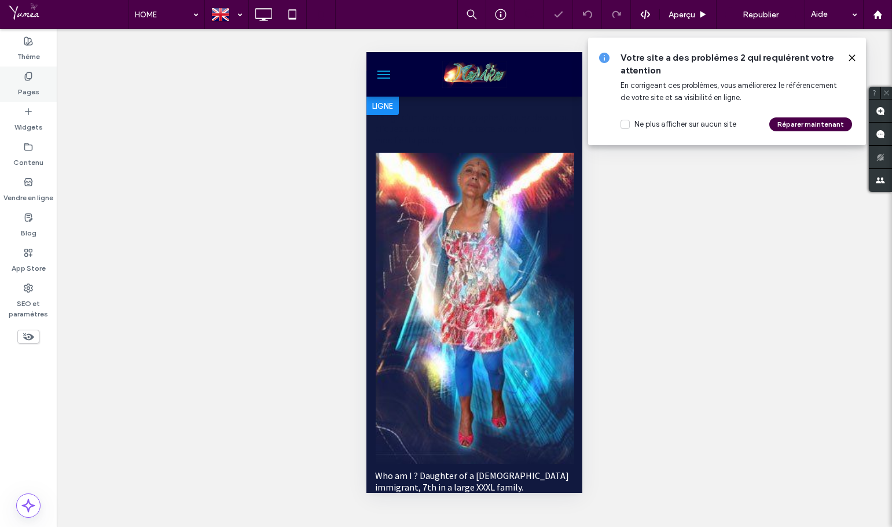
click at [24, 87] on label "Pages" at bounding box center [28, 89] width 21 height 16
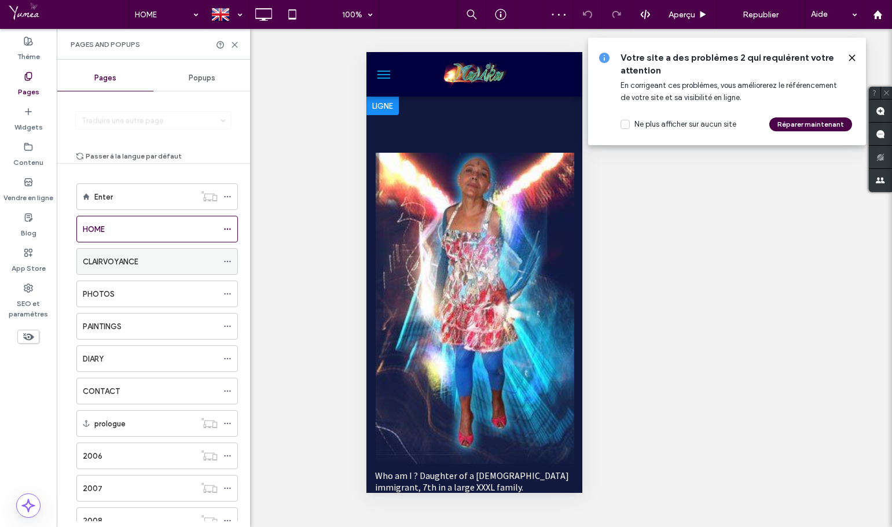
click at [116, 262] on label "CLAIRVOYANCE" at bounding box center [111, 262] width 56 height 20
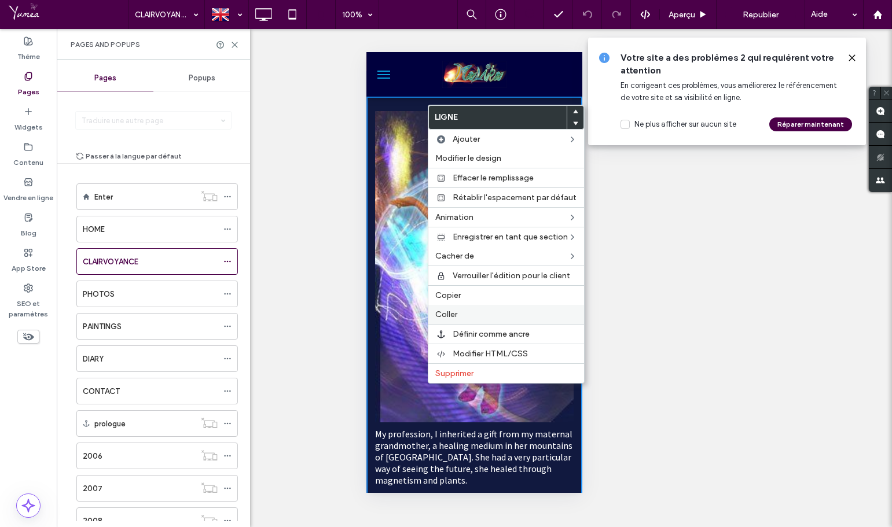
click at [476, 312] on label "Coller" at bounding box center [506, 315] width 142 height 10
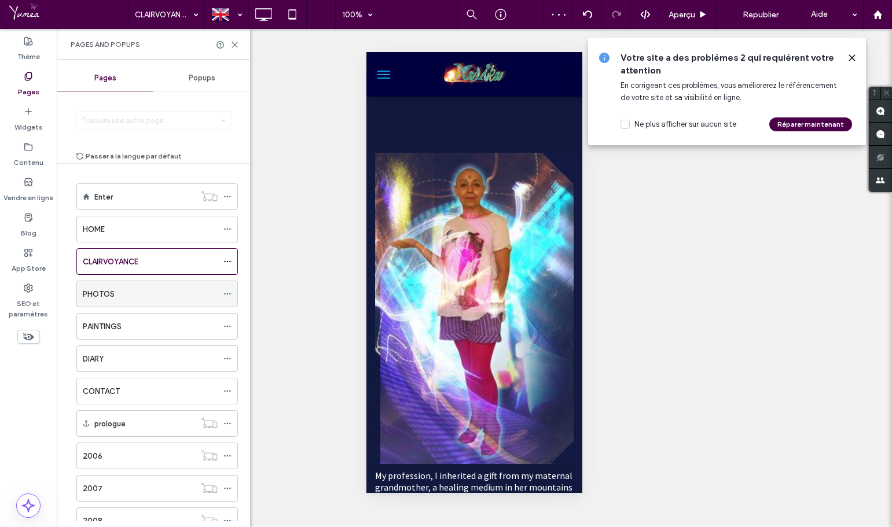
click at [159, 301] on div "PHOTOS" at bounding box center [150, 293] width 135 height 25
click at [136, 362] on div "DIARY" at bounding box center [150, 359] width 135 height 12
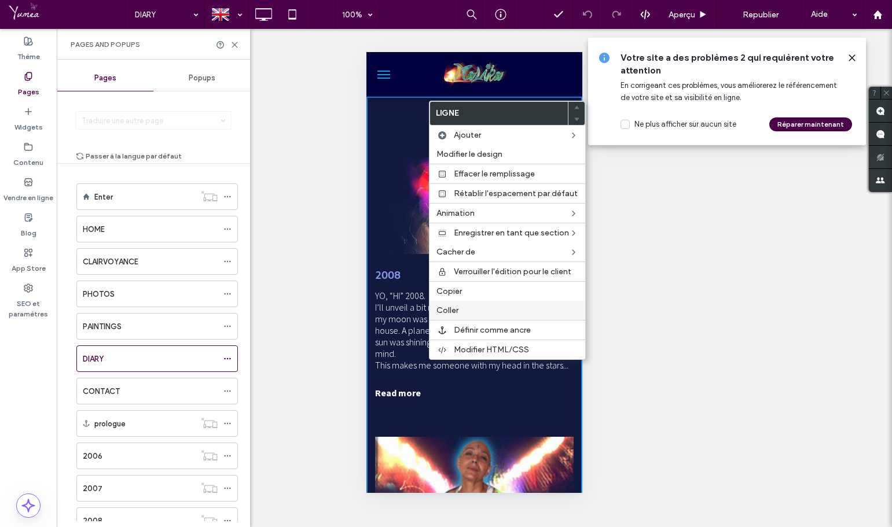
click at [453, 311] on span "Coller" at bounding box center [447, 311] width 22 height 10
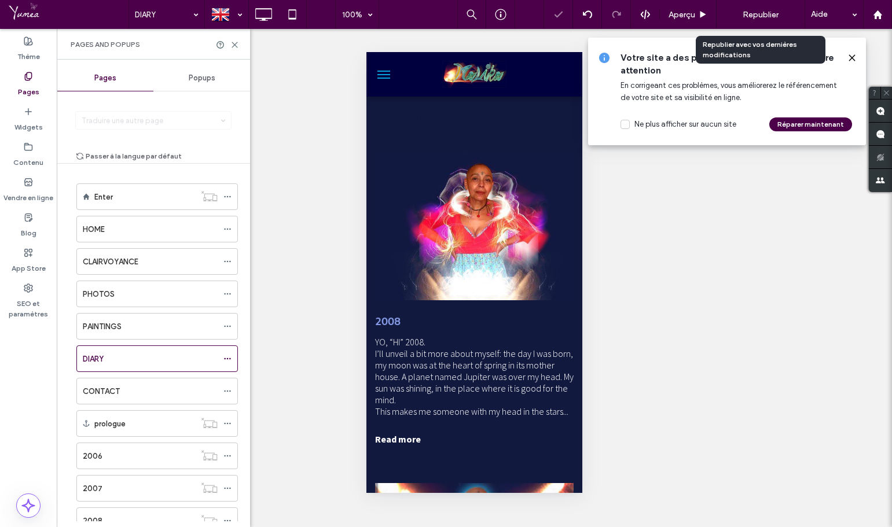
click at [770, 16] on span "Republier" at bounding box center [760, 15] width 36 height 10
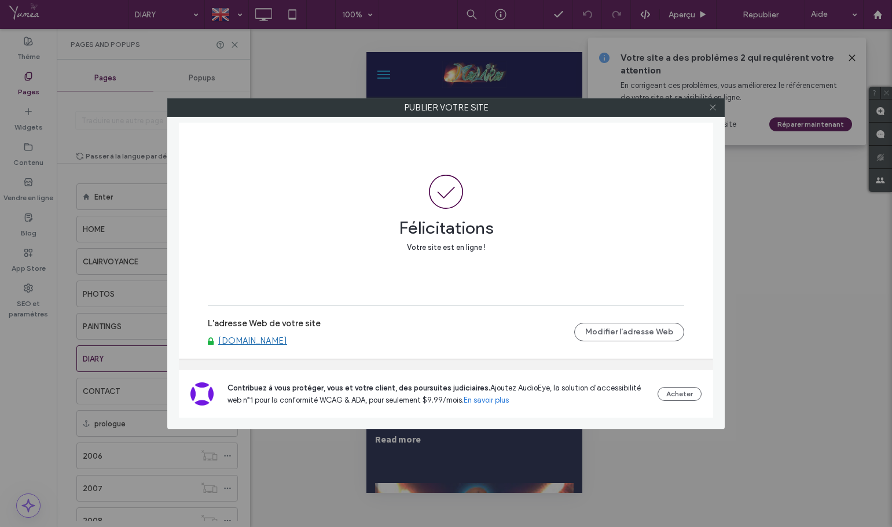
click at [715, 106] on icon at bounding box center [712, 107] width 9 height 9
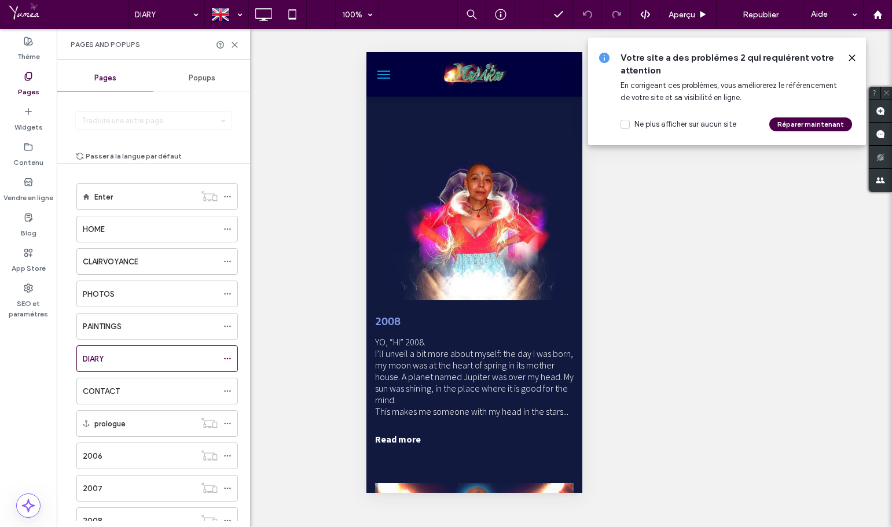
click at [850, 58] on icon at bounding box center [851, 57] width 9 height 9
click at [703, 263] on div "Afficher ? Oui Afficher ? Oui Afficher ? Oui Afficher ? Oui Afficher ? Oui Affi…" at bounding box center [474, 278] width 835 height 498
